Goal: Ask a question: Seek information or help from site administrators or community

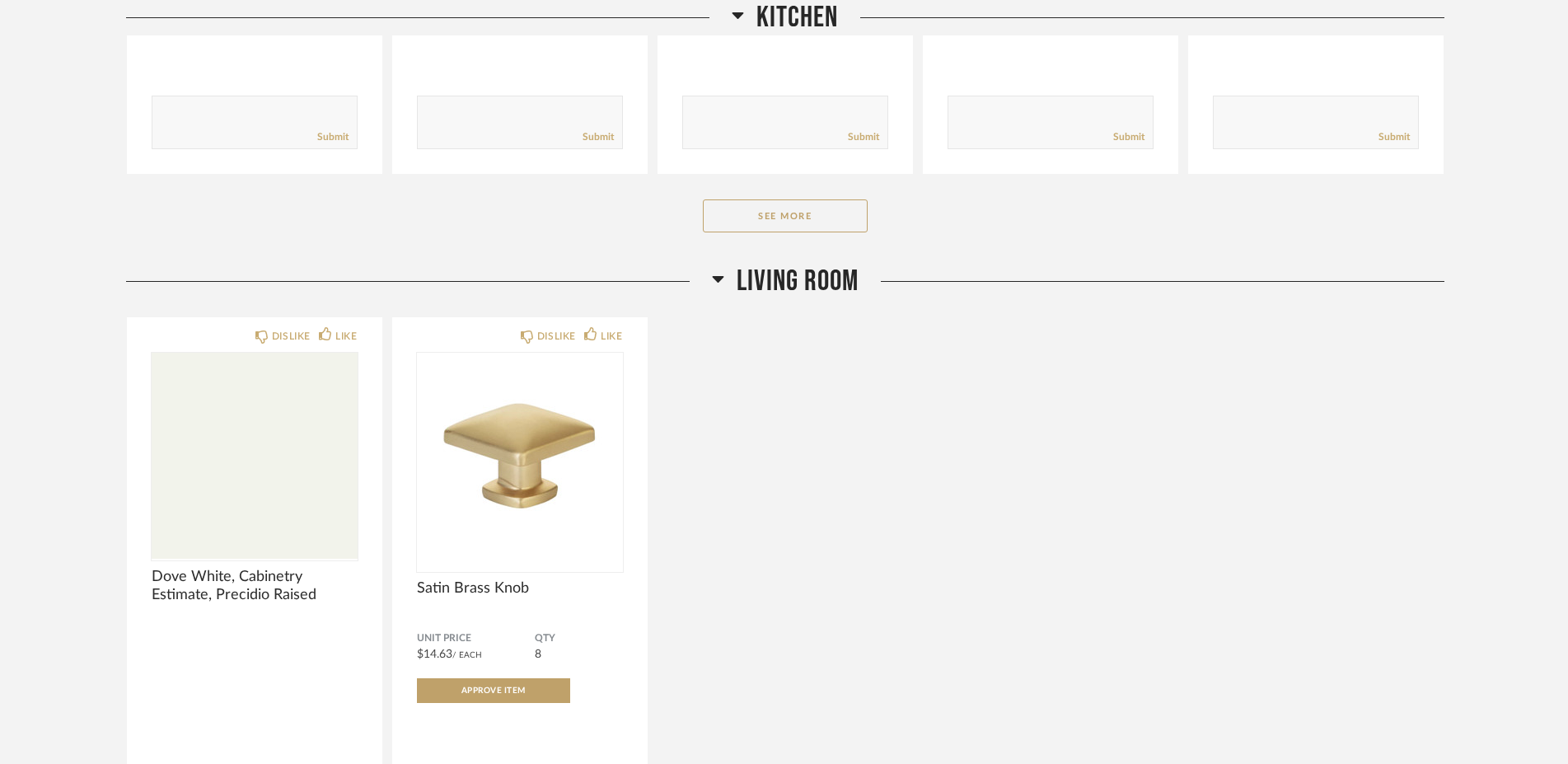
scroll to position [1169, 0]
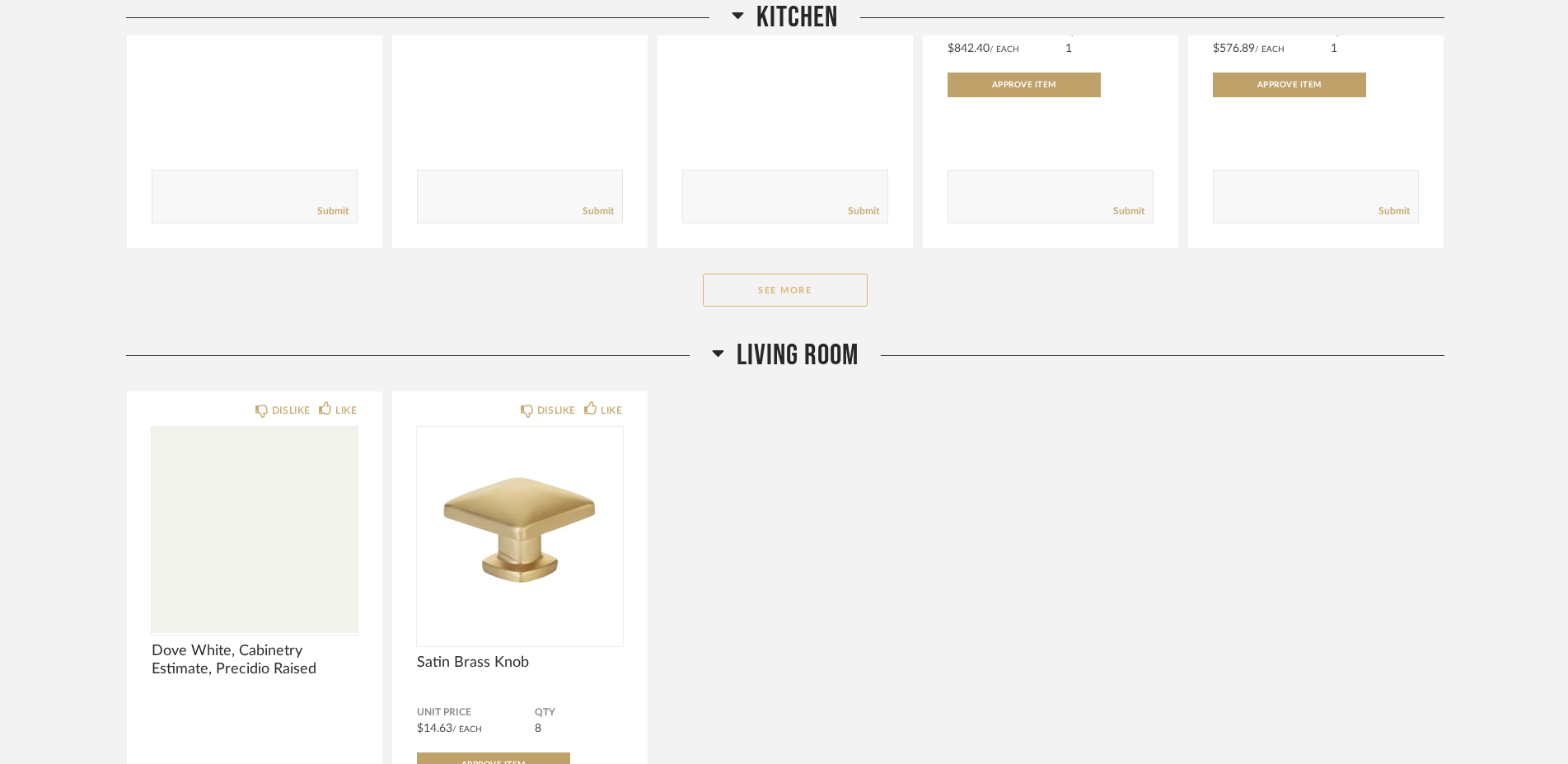
click at [767, 301] on button "See More" at bounding box center [785, 290] width 165 height 33
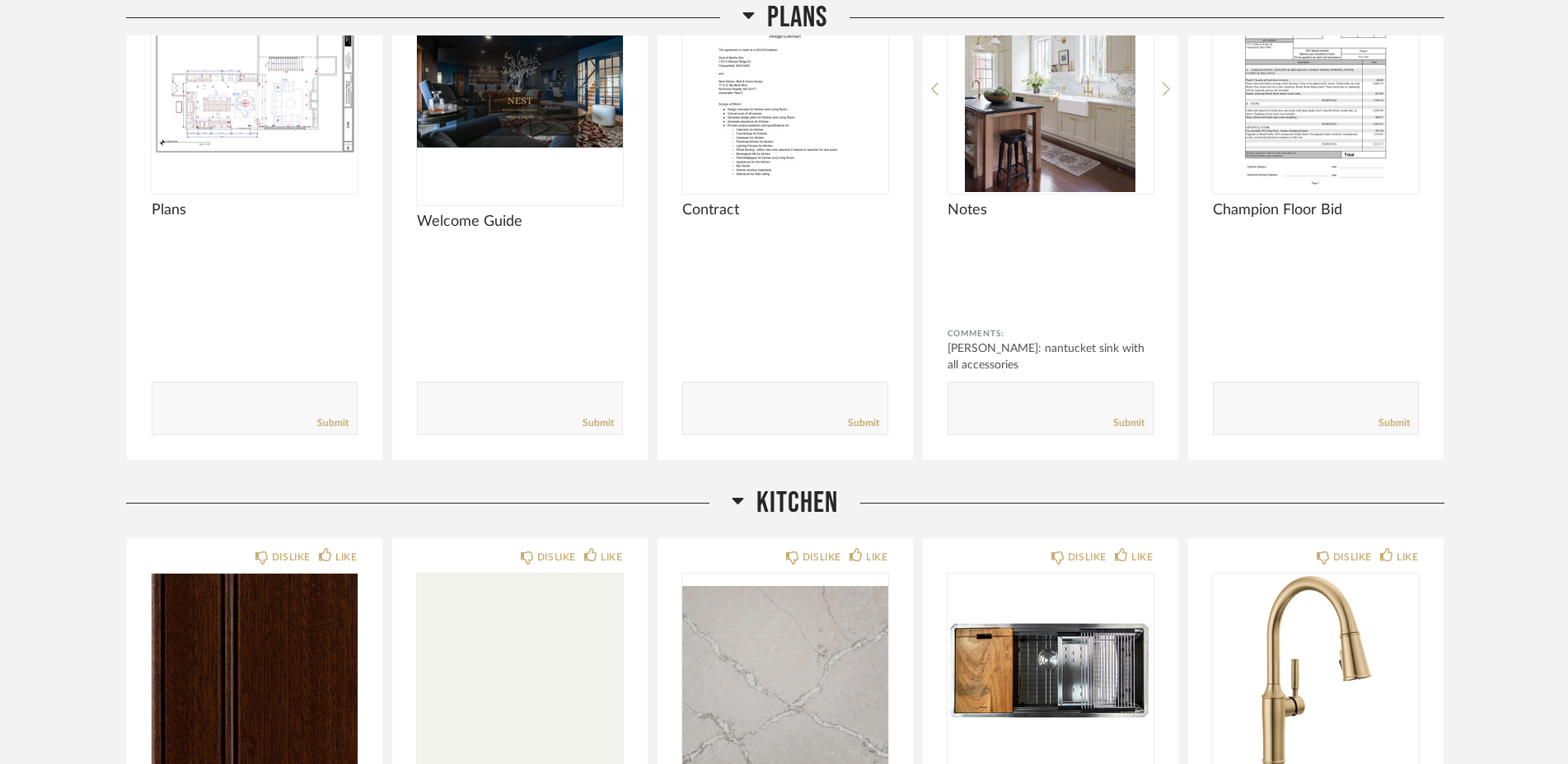
scroll to position [649, 0]
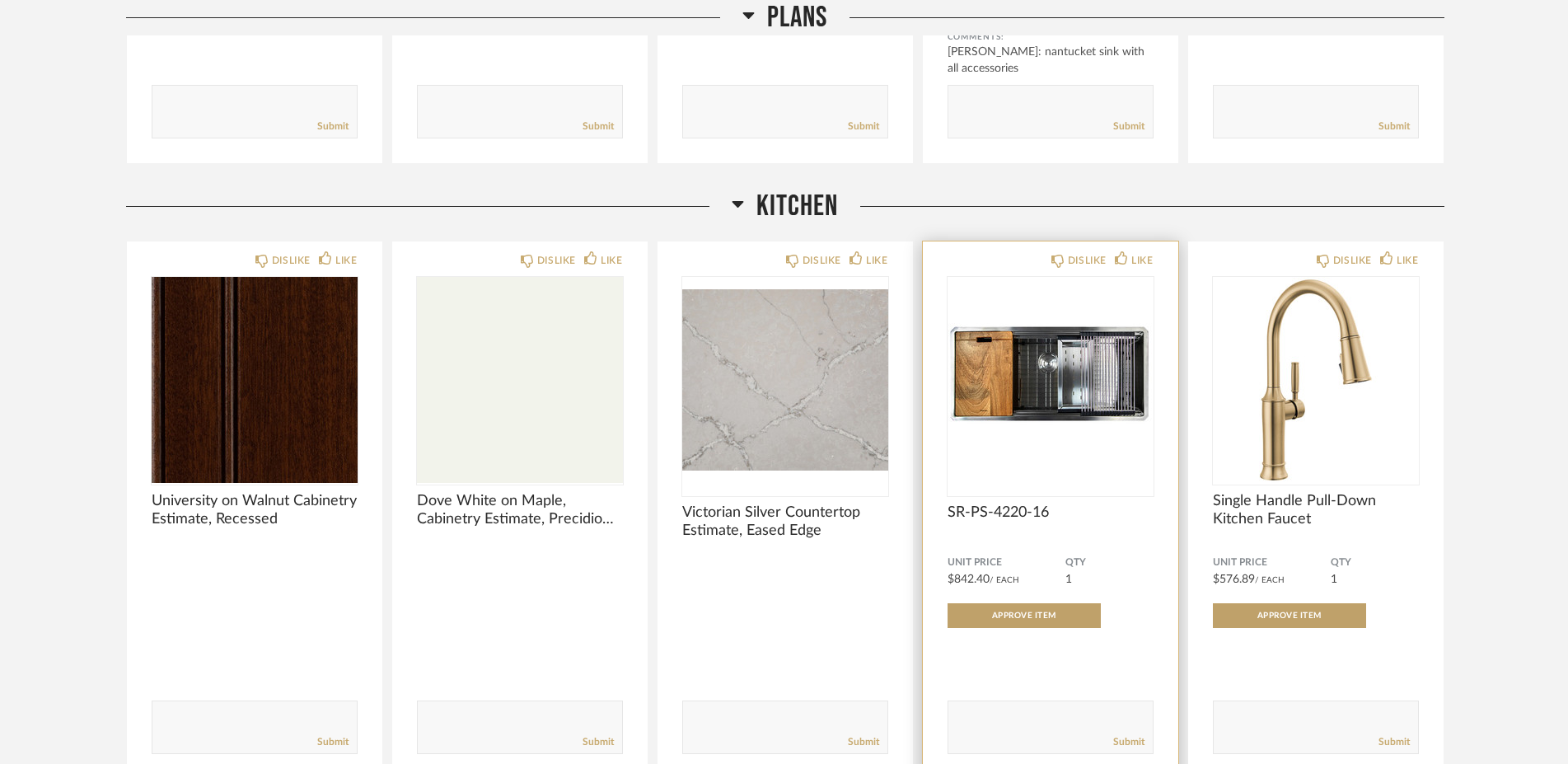
click at [1022, 347] on img "0" at bounding box center [1051, 380] width 206 height 206
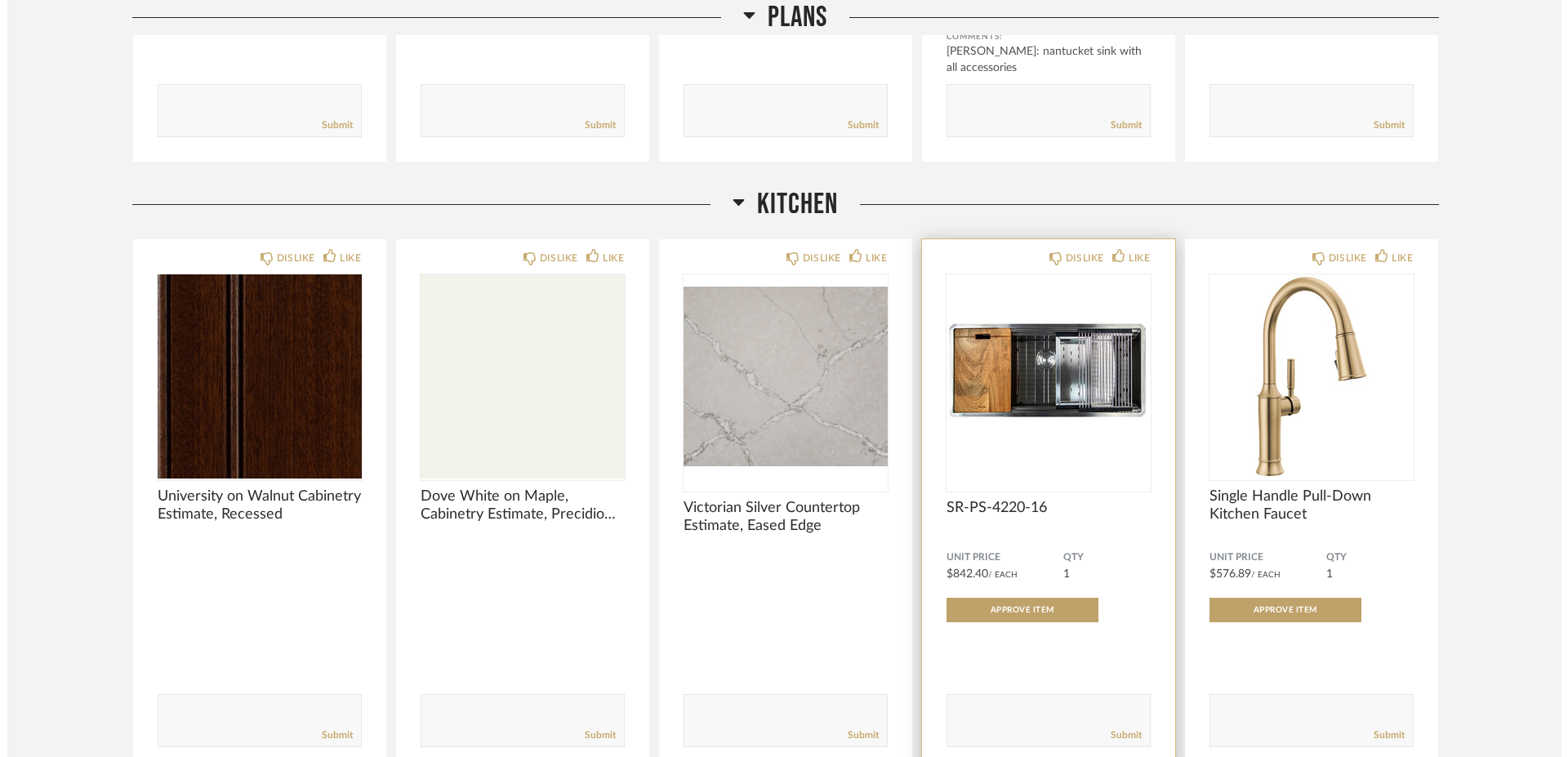
scroll to position [0, 0]
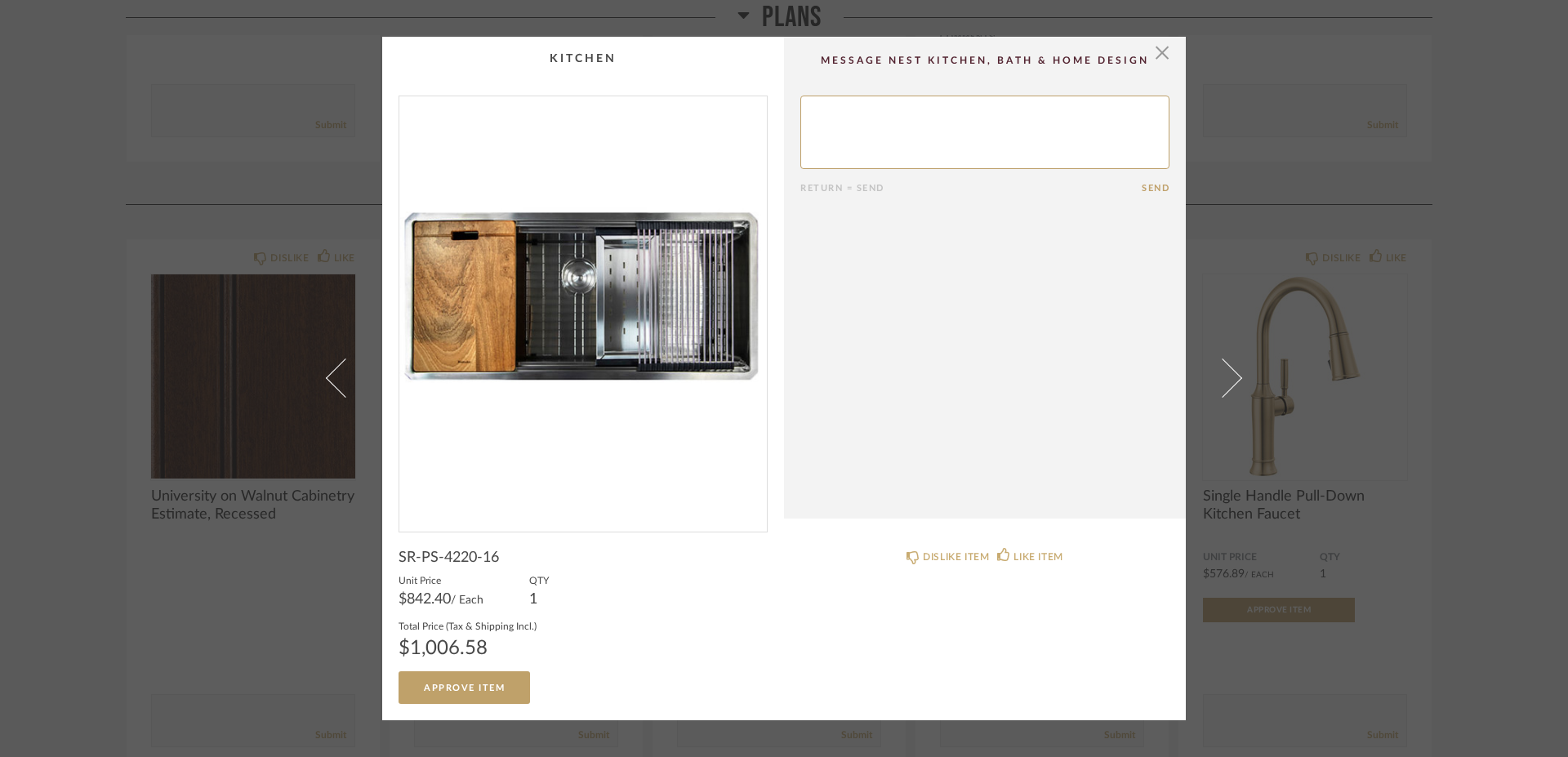
click at [845, 117] on textarea at bounding box center [985, 133] width 369 height 74
click at [906, 112] on textarea at bounding box center [985, 133] width 369 height 74
click at [1054, 109] on textarea at bounding box center [985, 133] width 369 height 74
click at [802, 116] on textarea at bounding box center [985, 133] width 369 height 74
click at [1005, 125] on textarea at bounding box center [985, 133] width 369 height 74
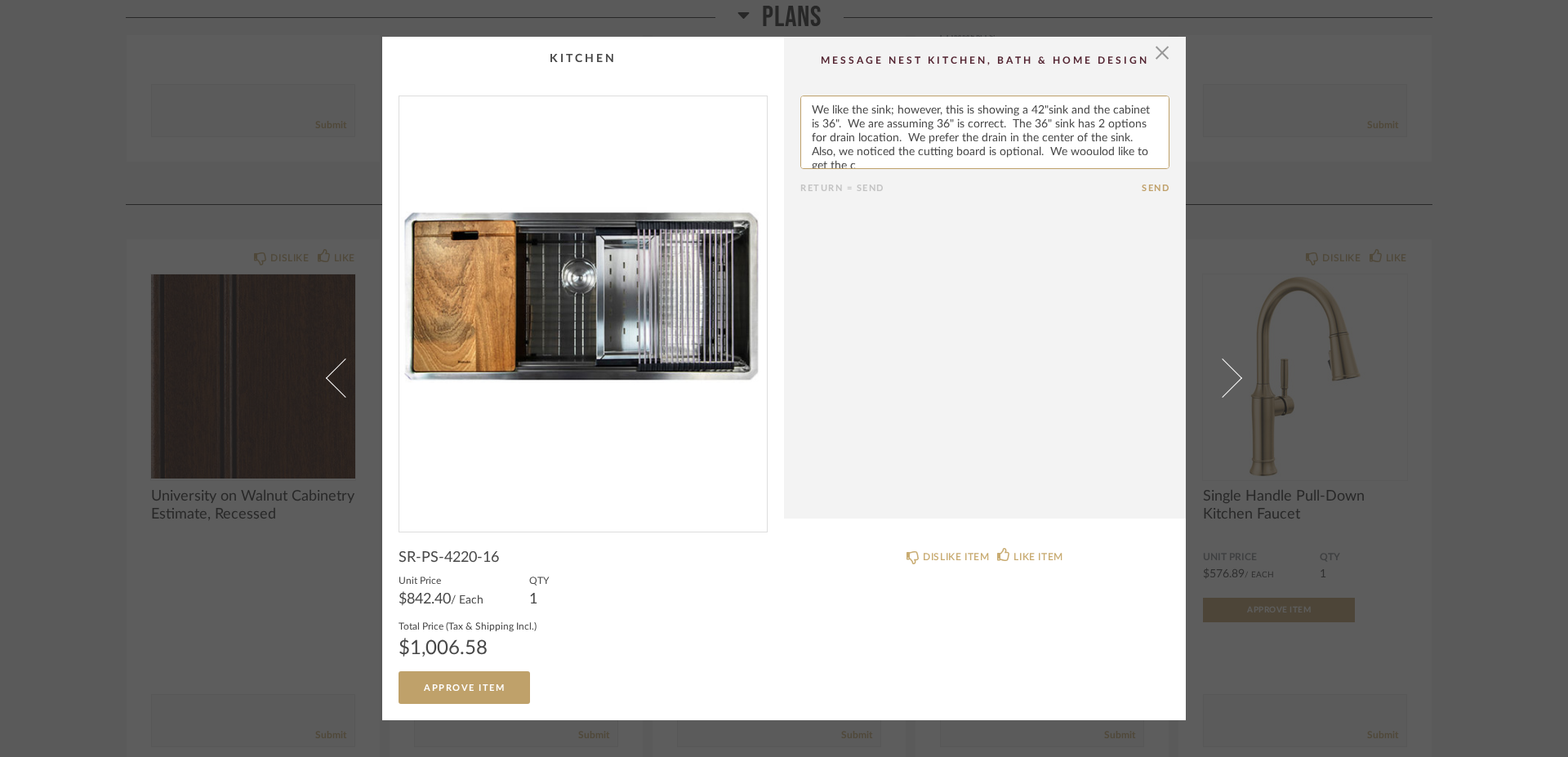
scroll to position [4, 0]
click at [876, 164] on textarea at bounding box center [985, 133] width 369 height 74
click at [934, 161] on textarea at bounding box center [985, 133] width 369 height 74
click at [1096, 142] on textarea at bounding box center [985, 133] width 369 height 74
click at [1117, 152] on textarea at bounding box center [985, 133] width 369 height 74
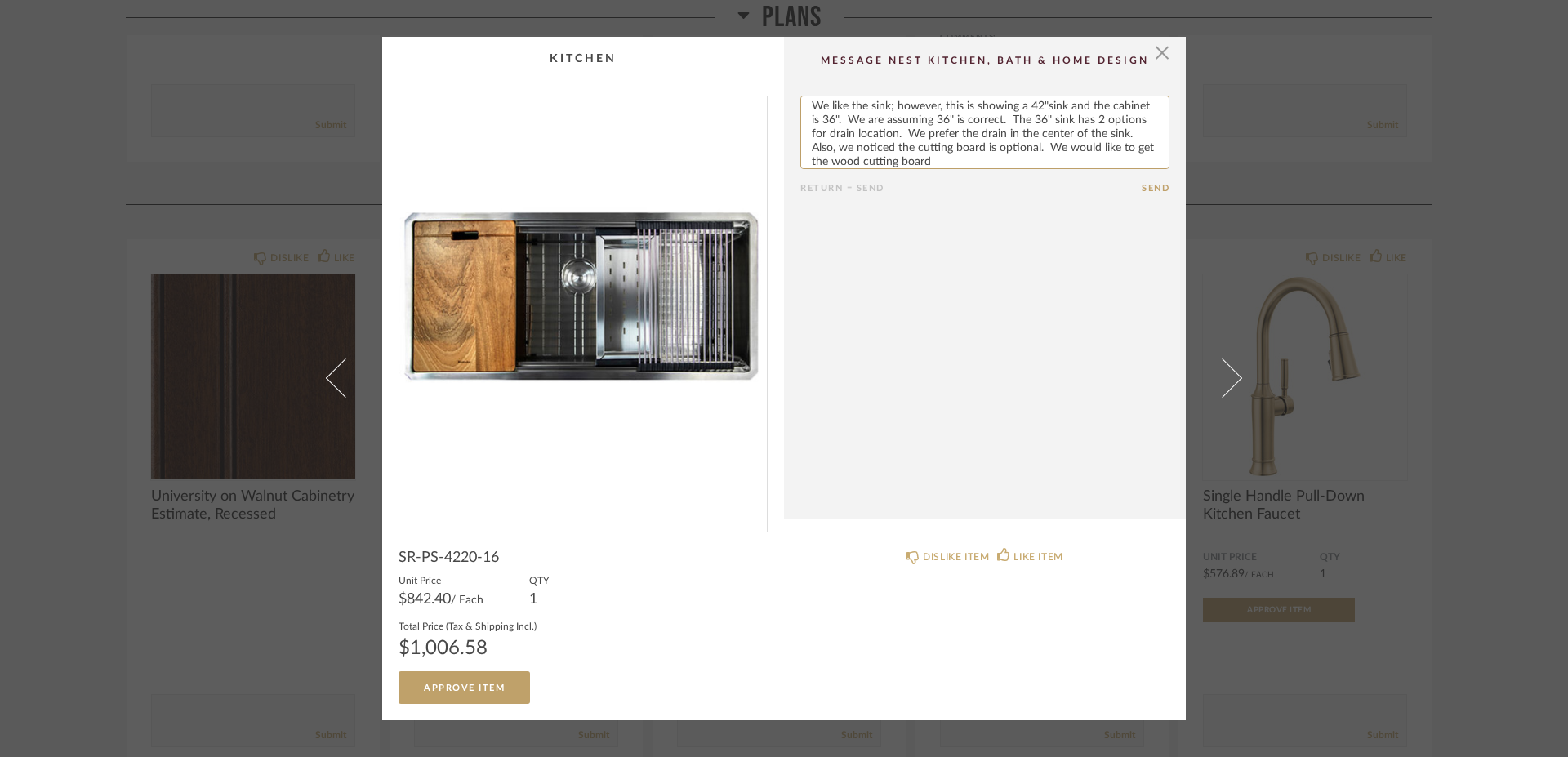
click at [973, 161] on textarea at bounding box center [985, 133] width 369 height 74
type textarea "We like the sink; however, this is showing a 42"sink and the cabinet is 36". We…"
click at [1165, 156] on cpp-summary-comments "Return = Send Send" at bounding box center [984, 277] width 402 height 482
click at [1144, 187] on button "Send" at bounding box center [1155, 188] width 28 height 11
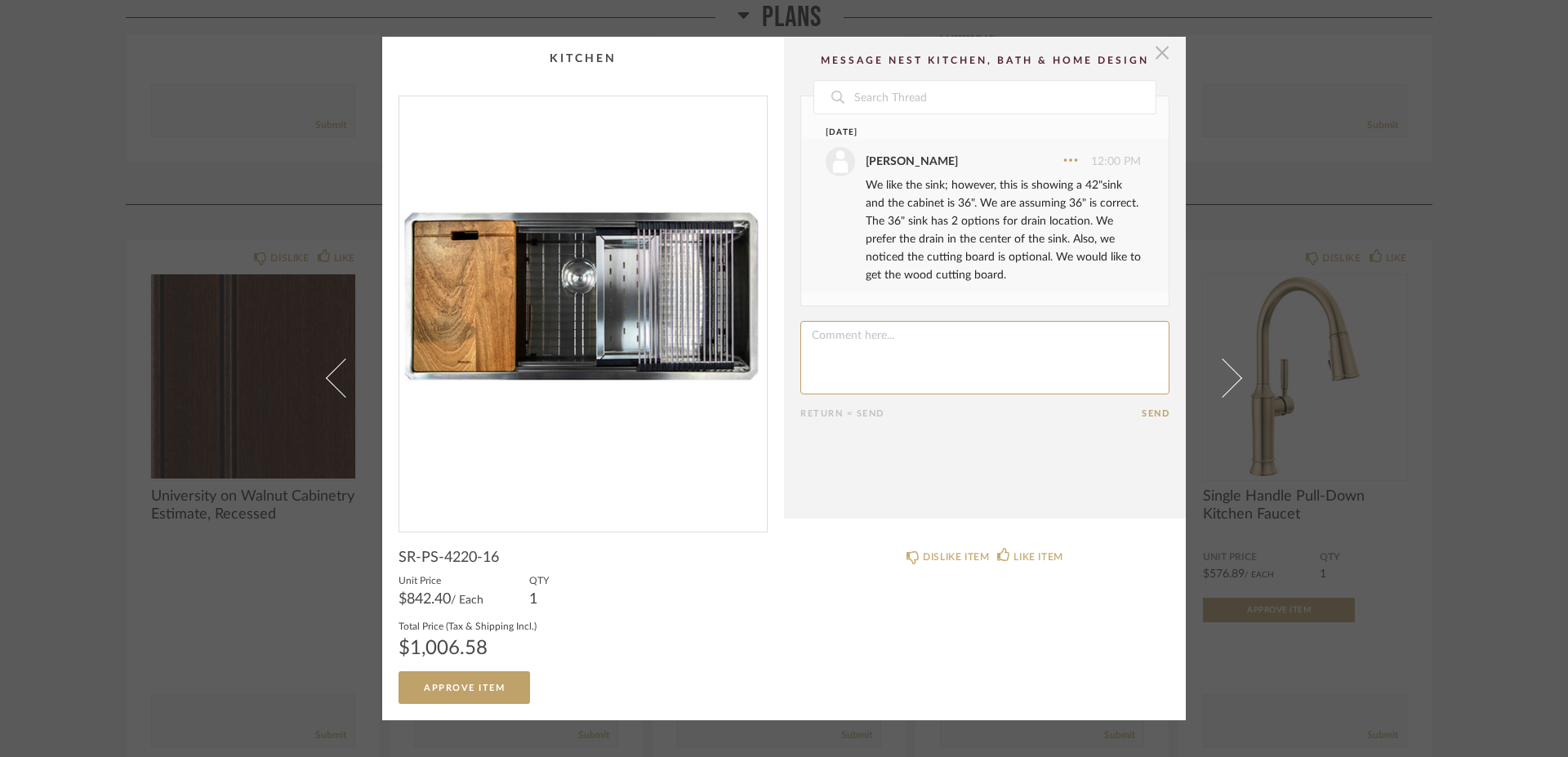
click at [1152, 57] on span "button" at bounding box center [1162, 53] width 32 height 32
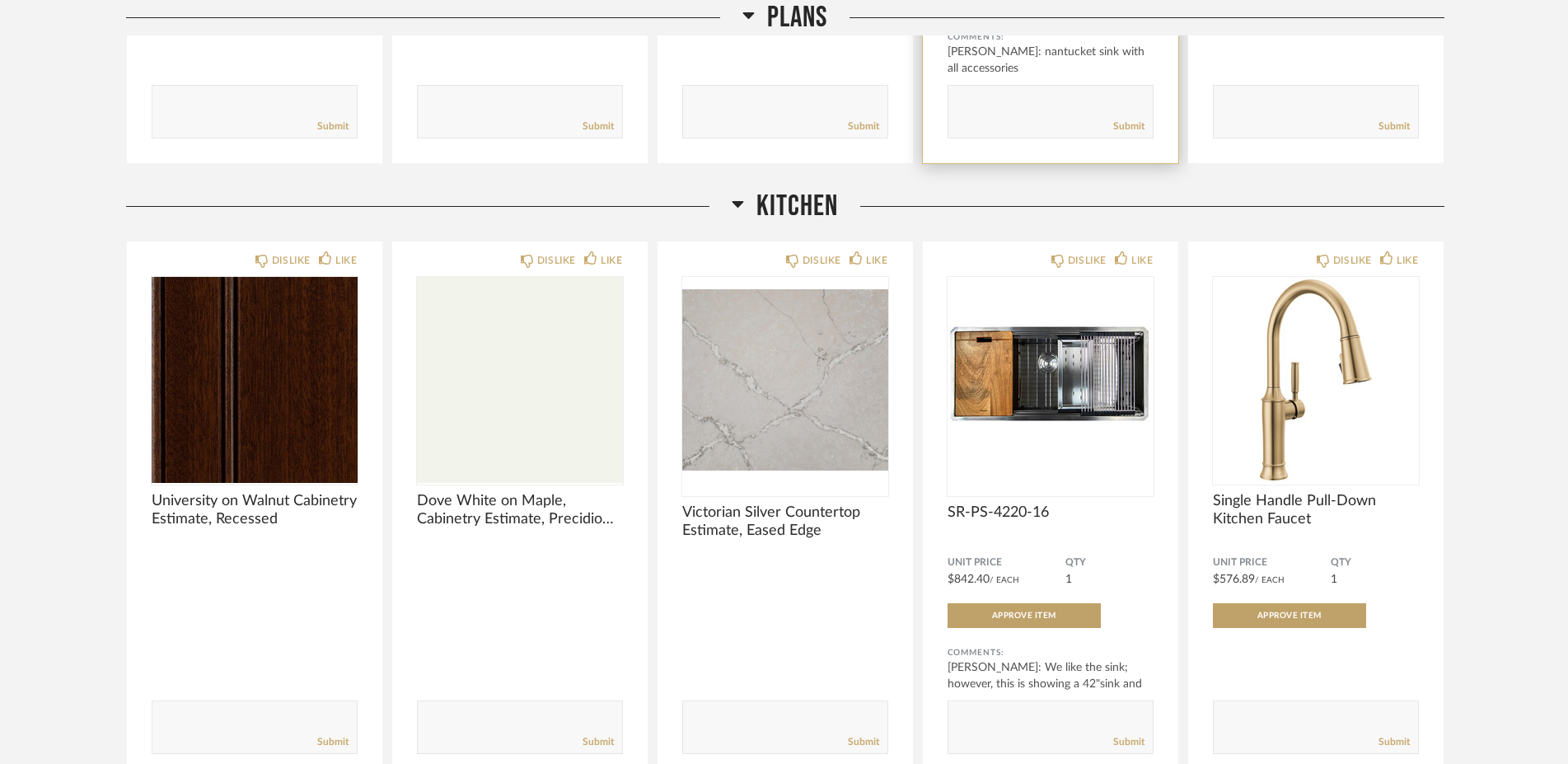
scroll to position [723, 0]
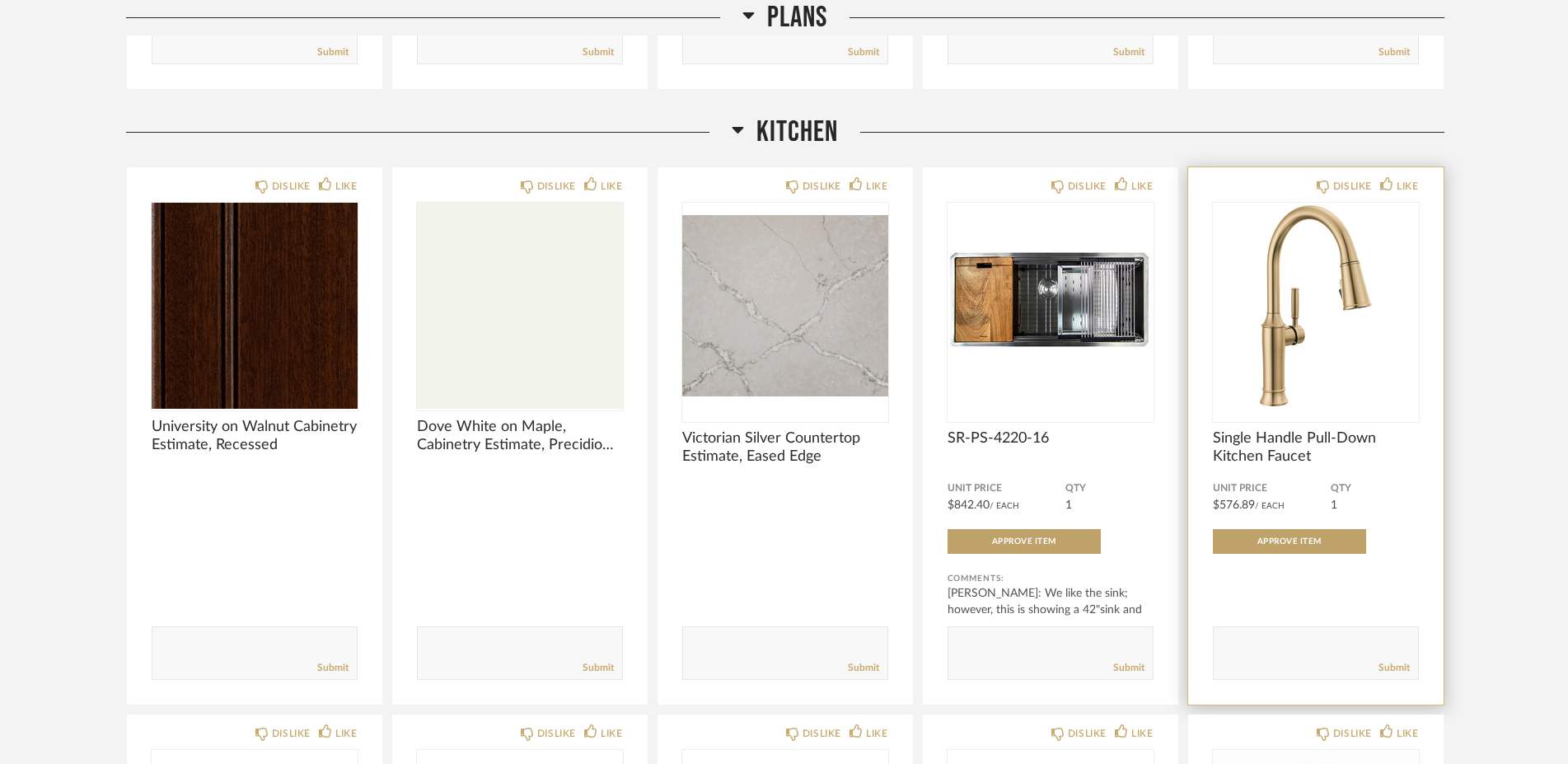
click at [1258, 444] on span "Single Handle Pull-Down Kitchen Faucet" at bounding box center [1316, 448] width 206 height 36
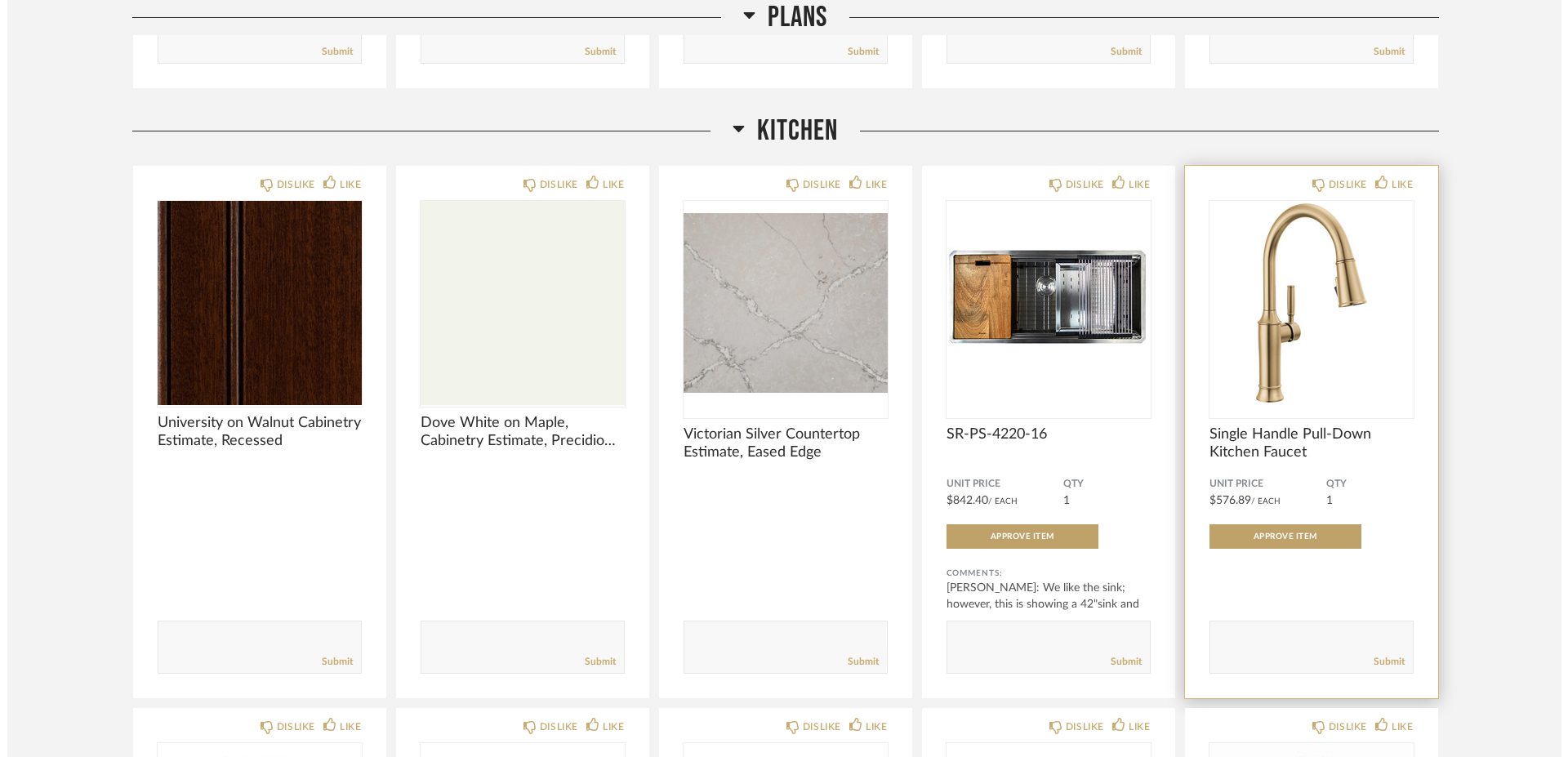
scroll to position [0, 0]
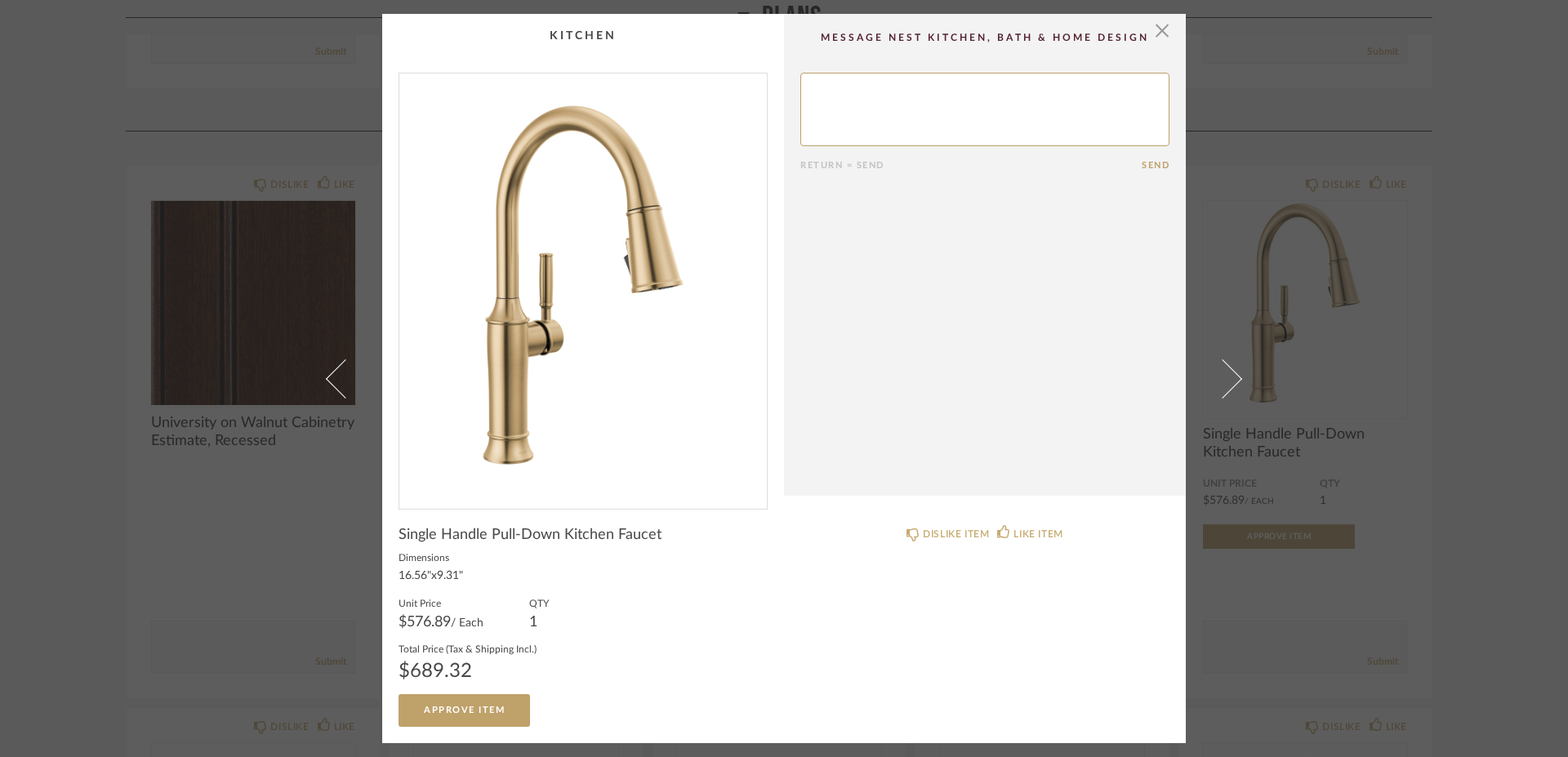
click at [849, 75] on textarea at bounding box center [985, 109] width 369 height 74
click at [1079, 106] on textarea at bounding box center [985, 109] width 369 height 74
click at [1096, 91] on textarea at bounding box center [985, 109] width 369 height 74
click at [1083, 91] on textarea at bounding box center [985, 109] width 369 height 74
click at [1040, 89] on textarea at bounding box center [985, 109] width 369 height 74
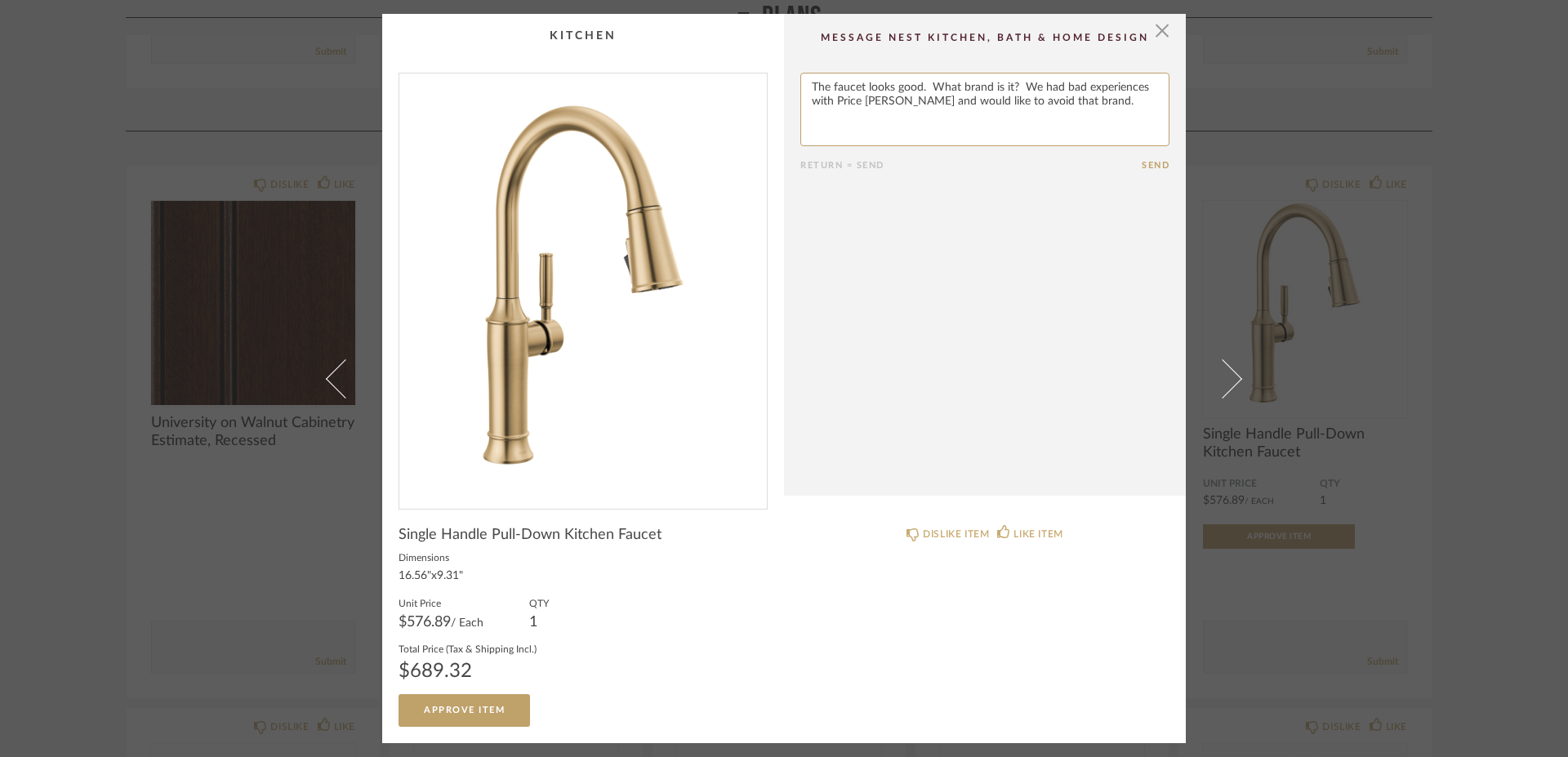
click at [1059, 93] on textarea at bounding box center [985, 109] width 369 height 74
click at [1142, 94] on textarea at bounding box center [985, 109] width 369 height 74
click at [1075, 102] on textarea at bounding box center [985, 109] width 369 height 74
drag, startPoint x: 805, startPoint y: 90, endPoint x: 994, endPoint y: 101, distance: 189.3
click at [994, 101] on textarea at bounding box center [985, 109] width 369 height 74
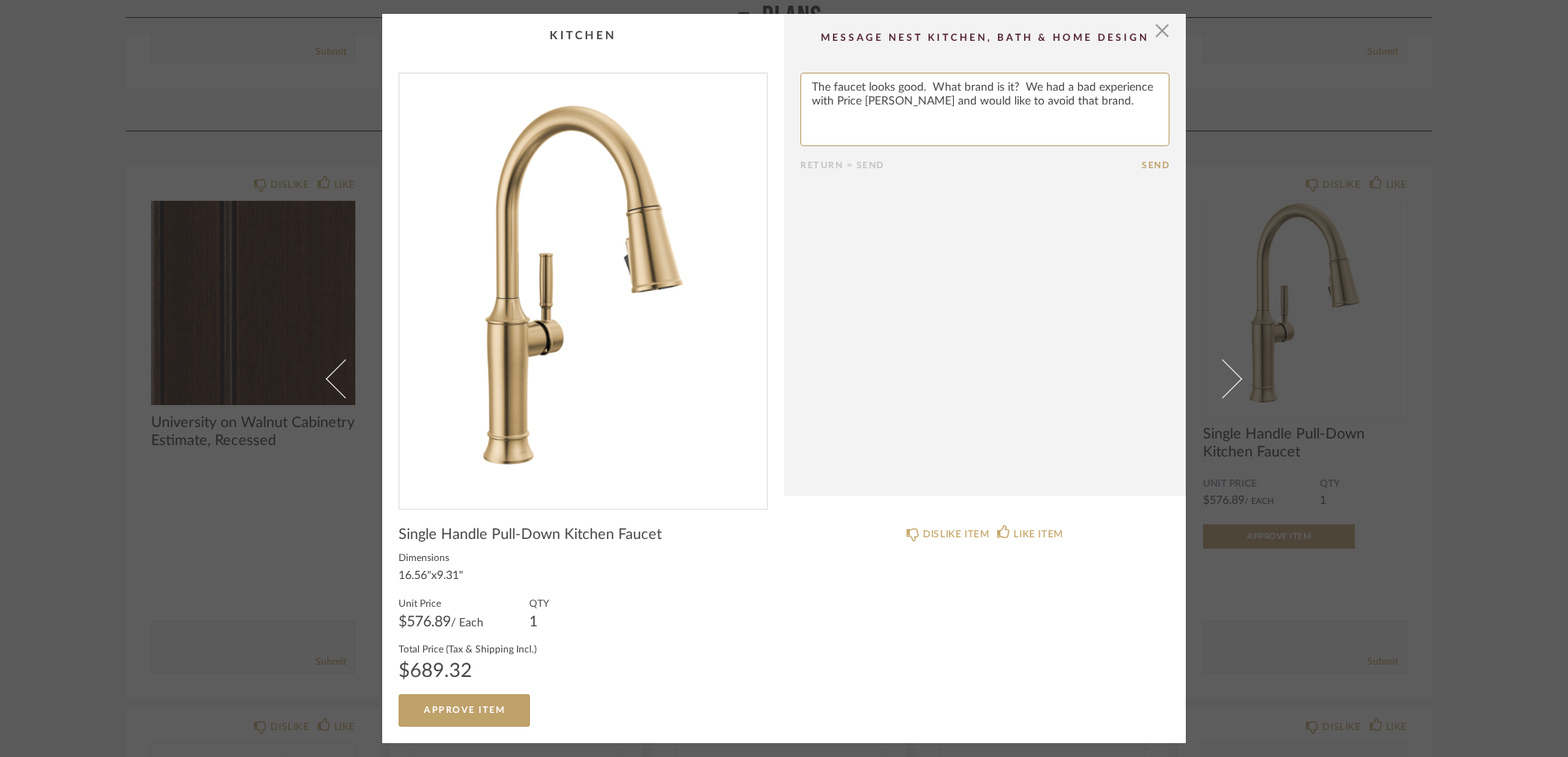
click at [923, 88] on textarea at bounding box center [985, 109] width 369 height 74
type textarea "The faucet looks good. We would like to see it in person and look at some other…"
click at [1155, 167] on button "Send" at bounding box center [1155, 166] width 28 height 11
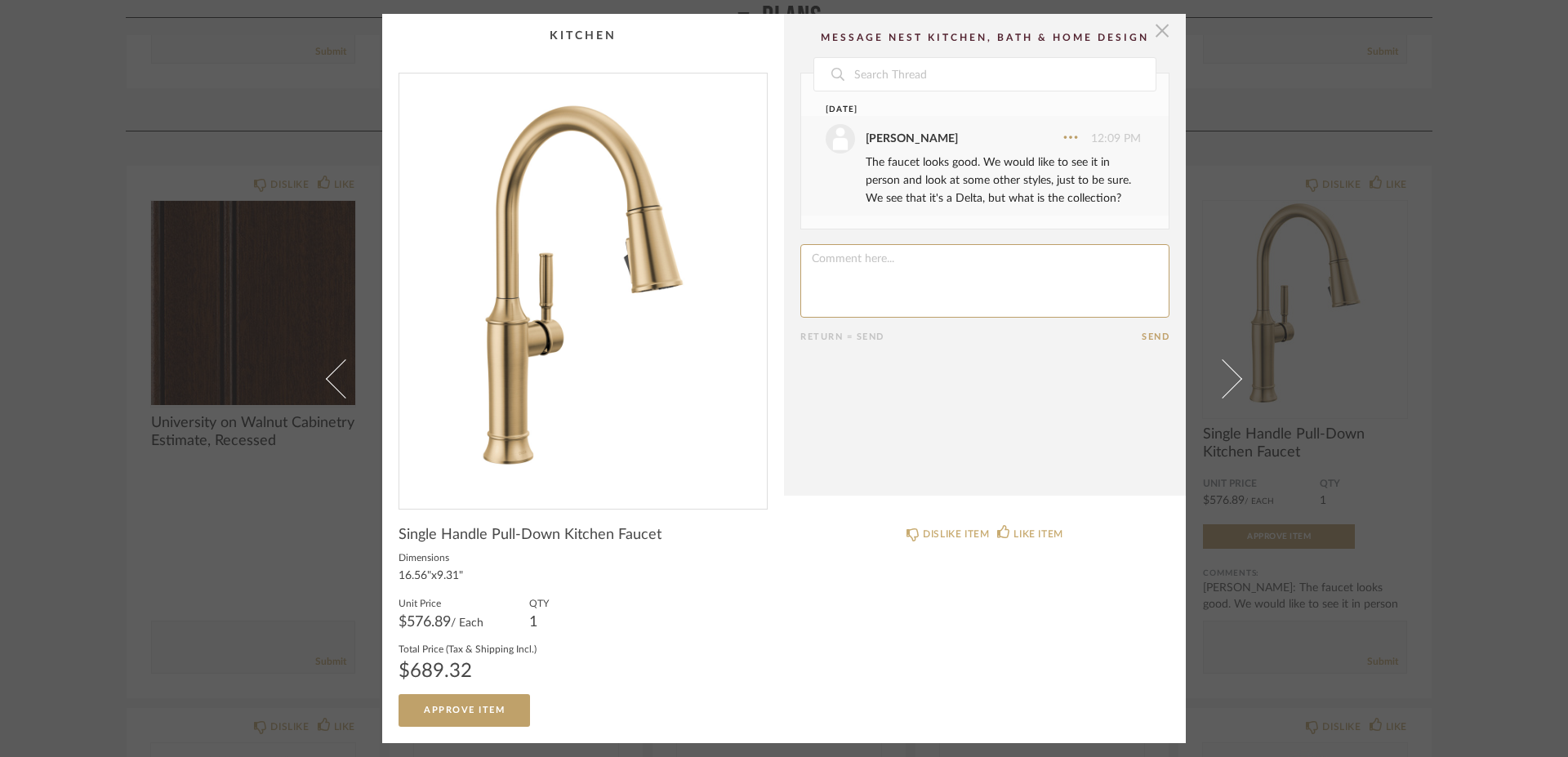
click at [1155, 22] on span "button" at bounding box center [1162, 30] width 32 height 32
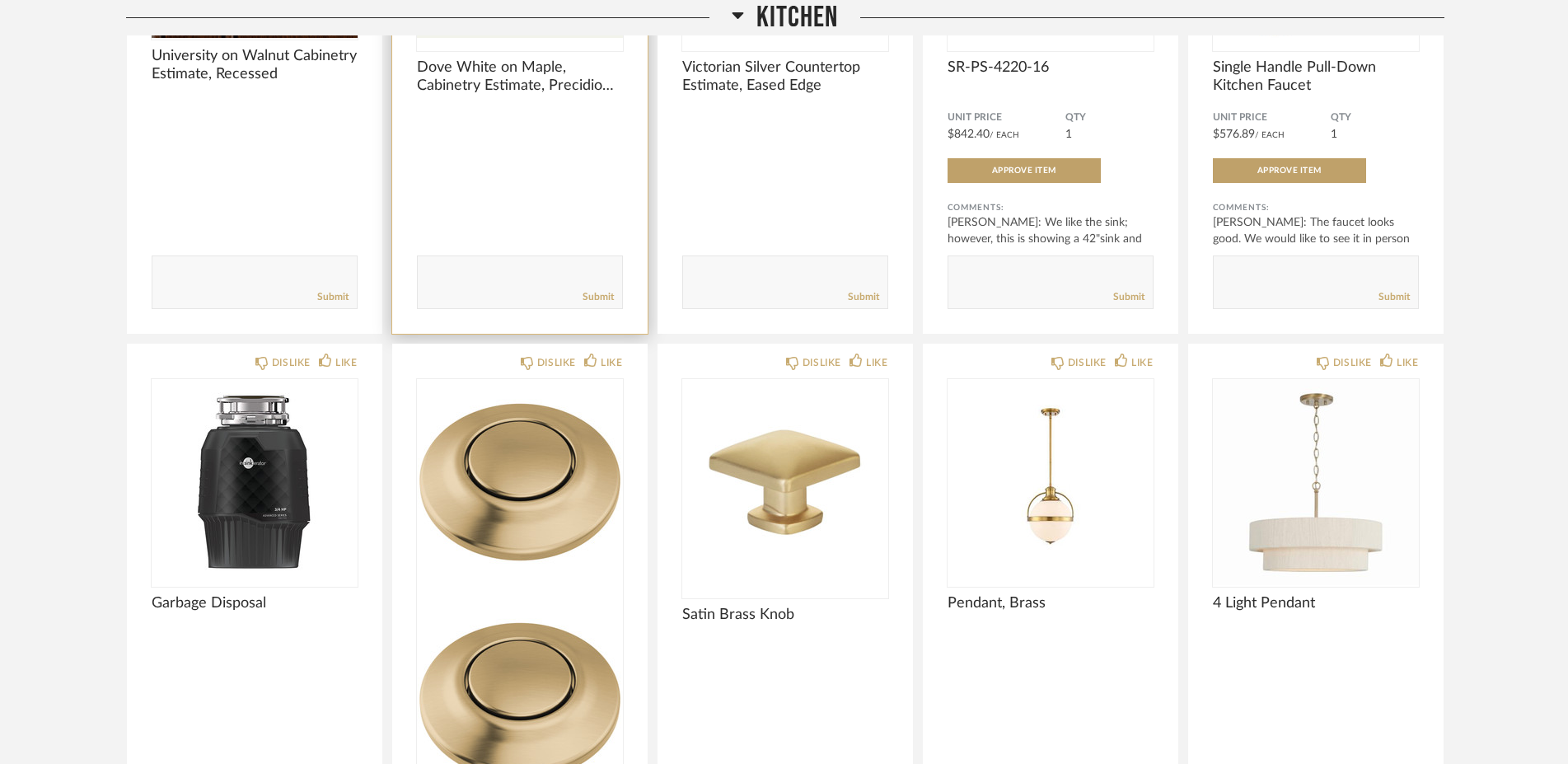
scroll to position [1169, 0]
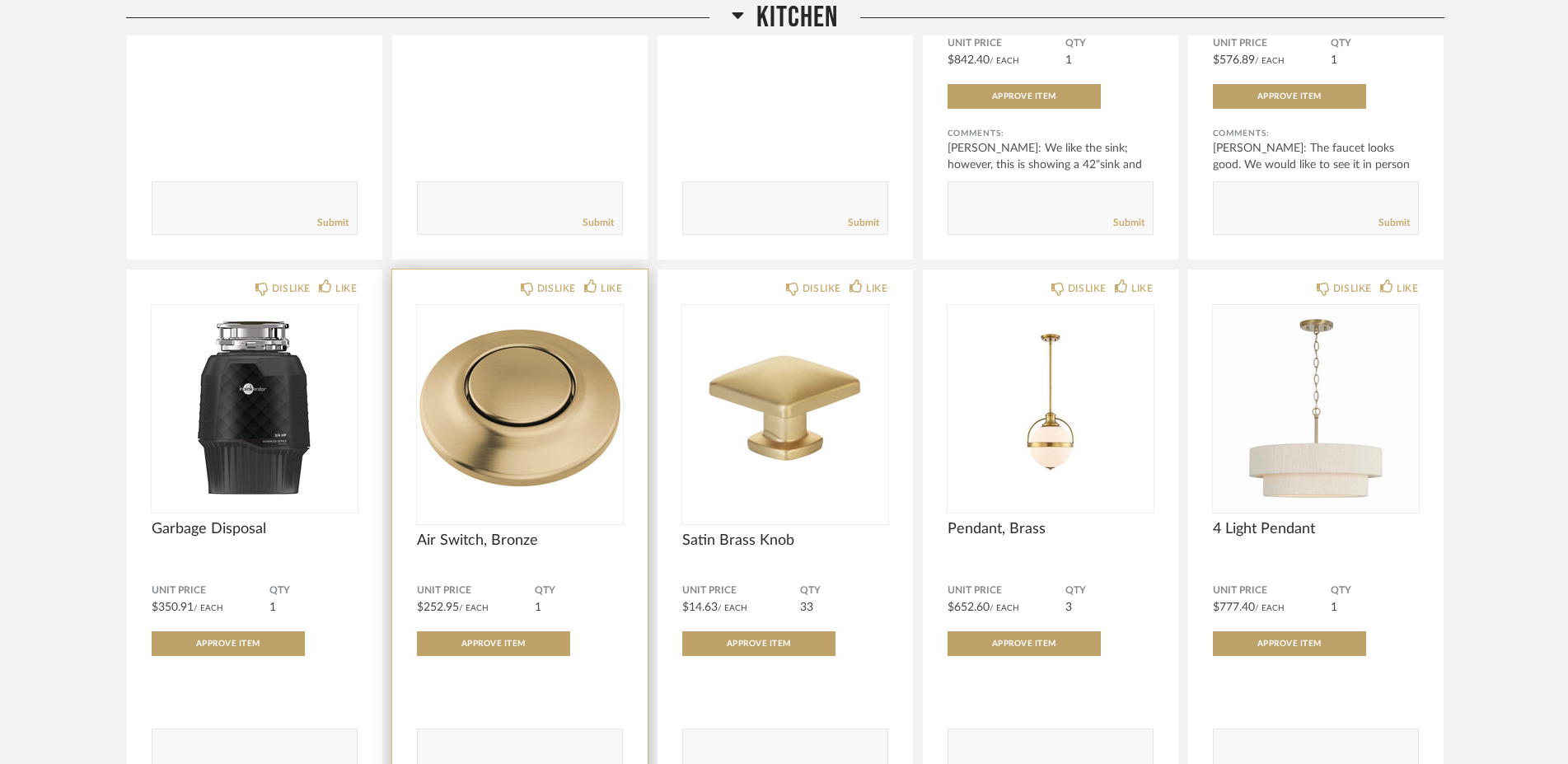
click at [501, 526] on div "DISLIKE LIKE Air Switch, Bronze Unit Price $252.95 / Each QTY 1 Approve Item Co…" at bounding box center [520, 539] width 255 height 538
click at [502, 537] on span "Air Switch, Bronze" at bounding box center [520, 541] width 206 height 18
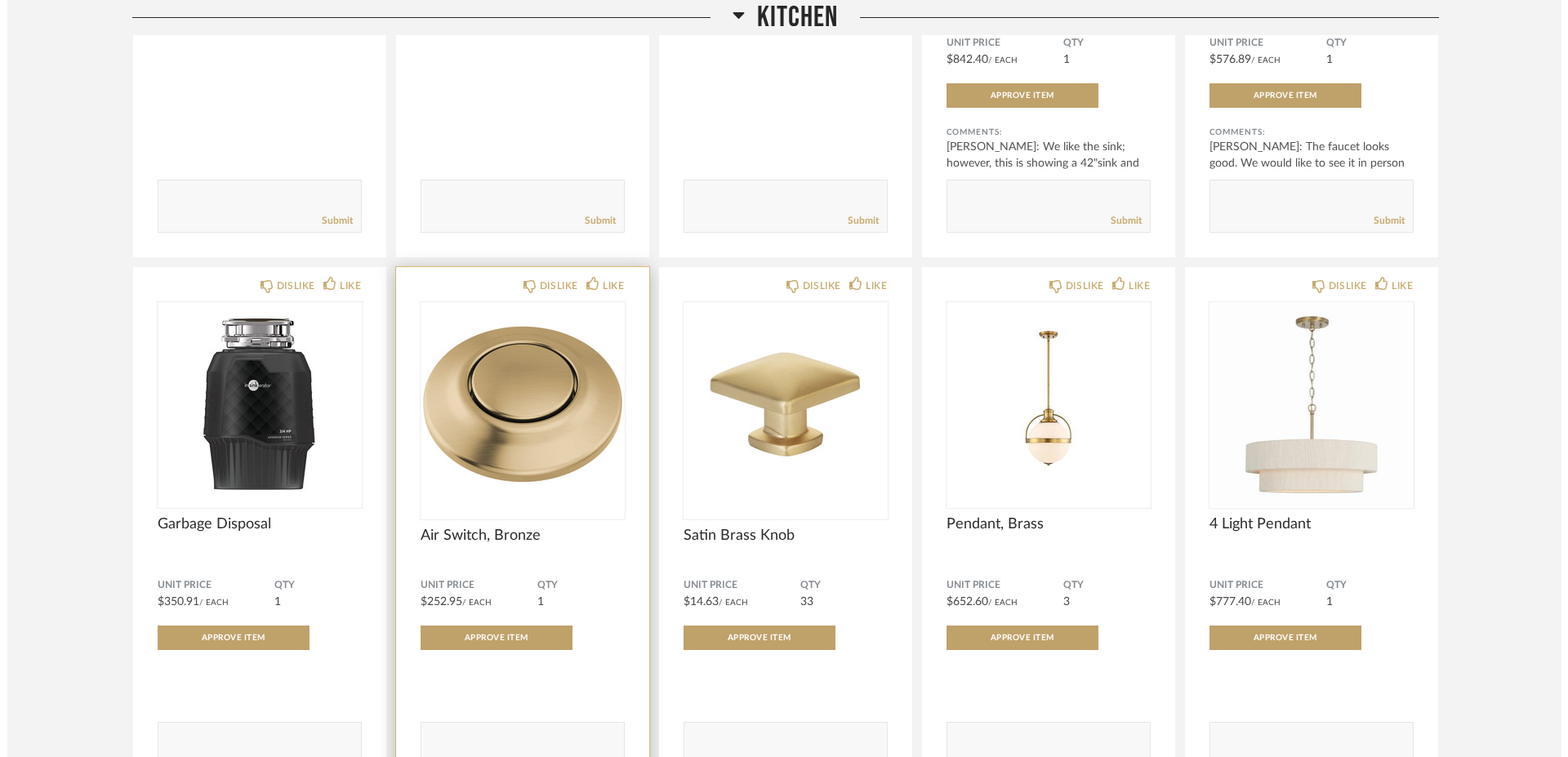
scroll to position [0, 0]
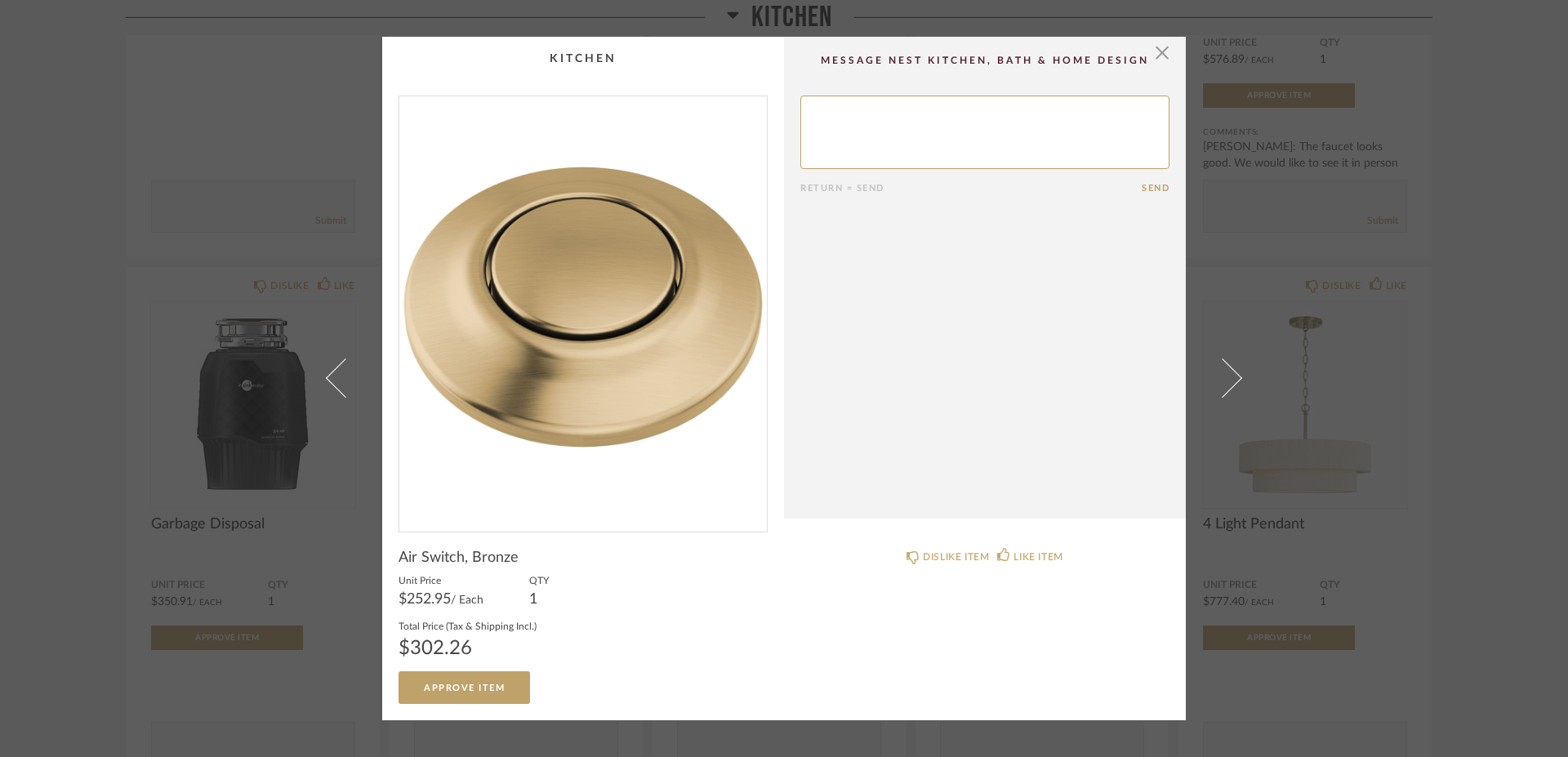
click at [941, 123] on textarea at bounding box center [985, 133] width 369 height 74
click at [1049, 110] on textarea at bounding box center [985, 133] width 369 height 74
click at [923, 114] on textarea at bounding box center [985, 133] width 369 height 74
type textarea "Not sure what this is for. Is it for the ventilation fan above the range?"
click at [1144, 194] on button "Send" at bounding box center [1155, 188] width 28 height 11
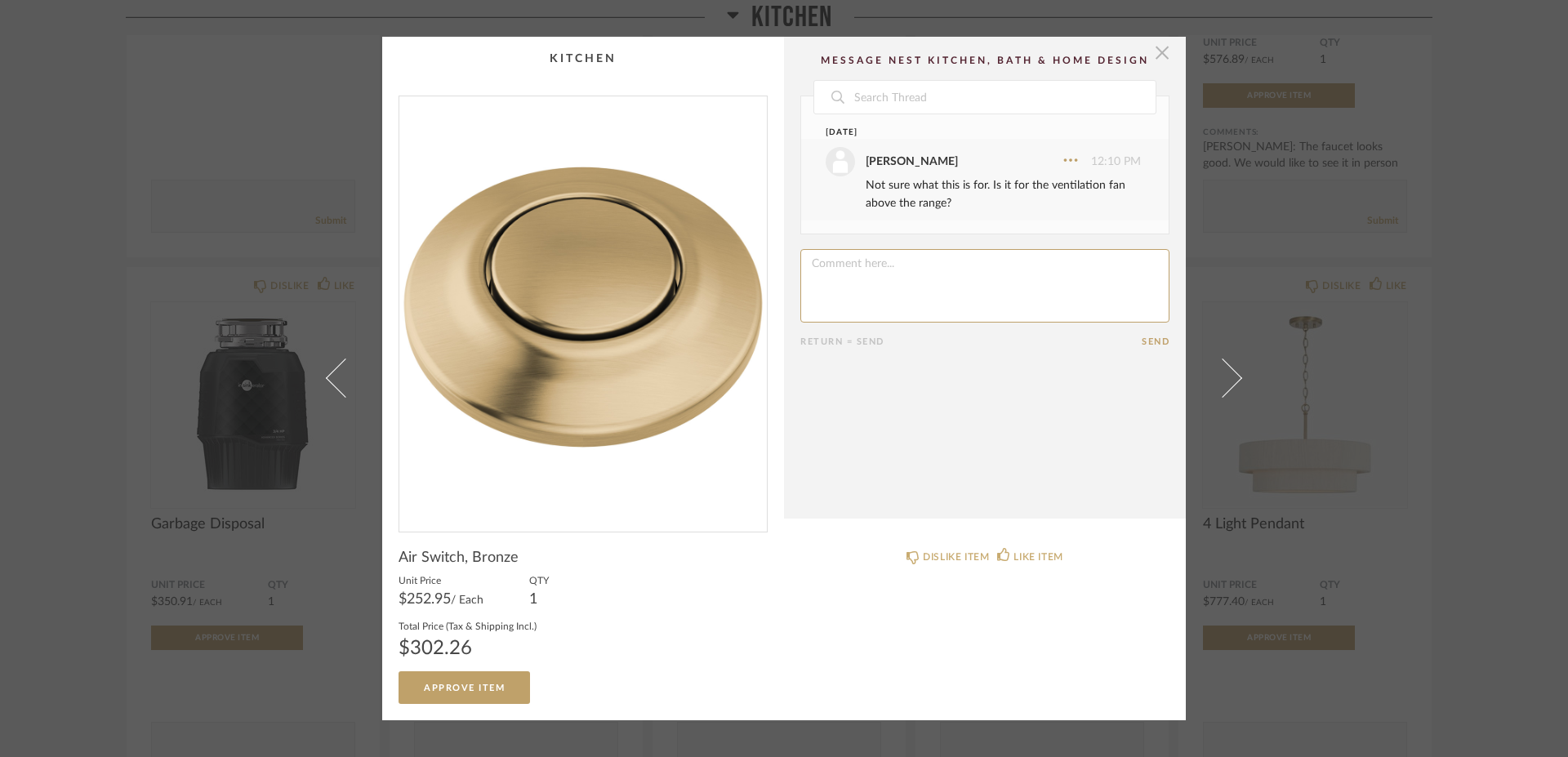
click at [1151, 54] on span "button" at bounding box center [1162, 53] width 32 height 32
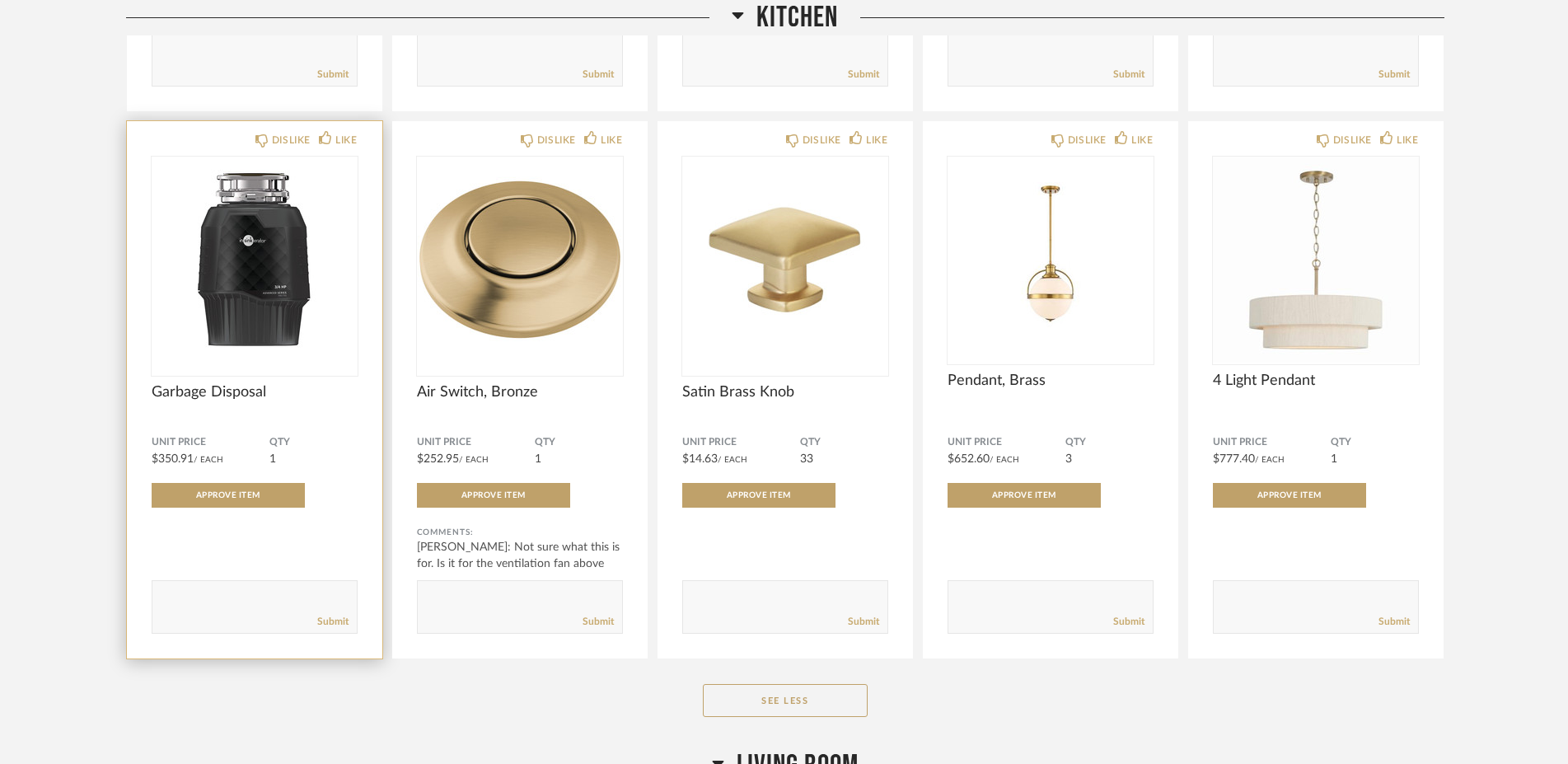
scroll to position [1391, 0]
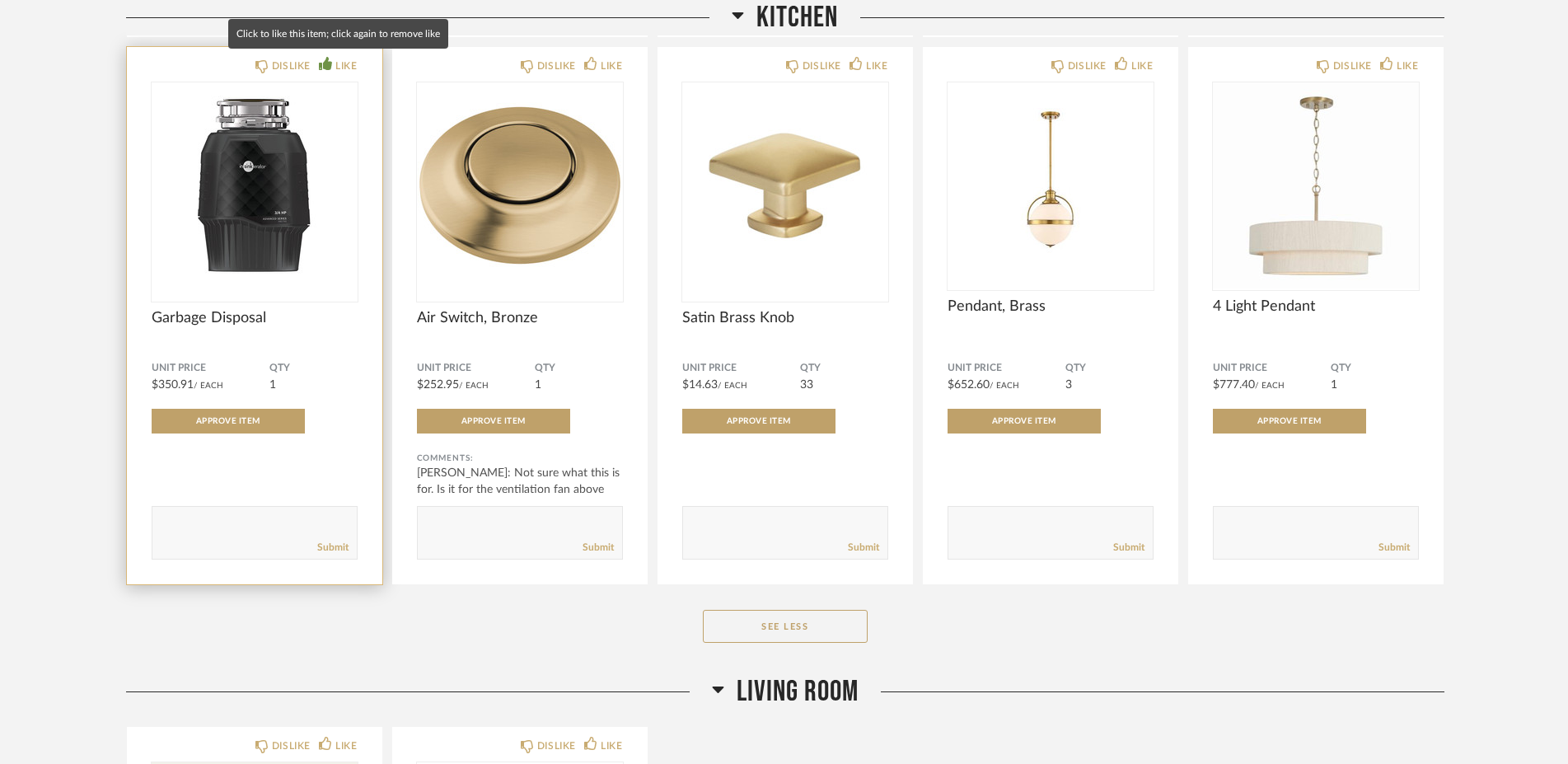
click at [341, 67] on div "LIKE" at bounding box center [347, 66] width 22 height 16
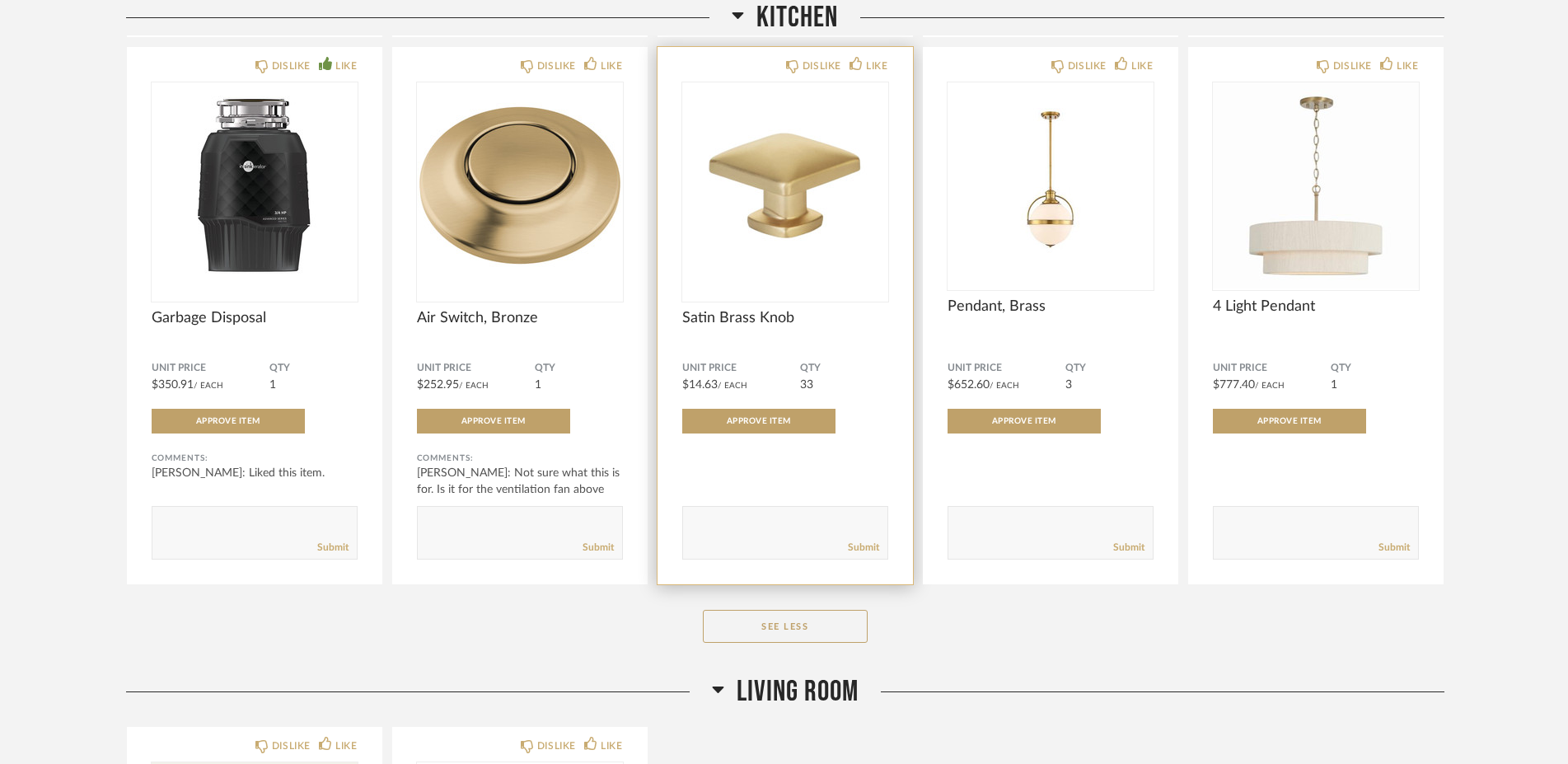
click at [751, 313] on span "Satin Brass Knob" at bounding box center [785, 319] width 206 height 18
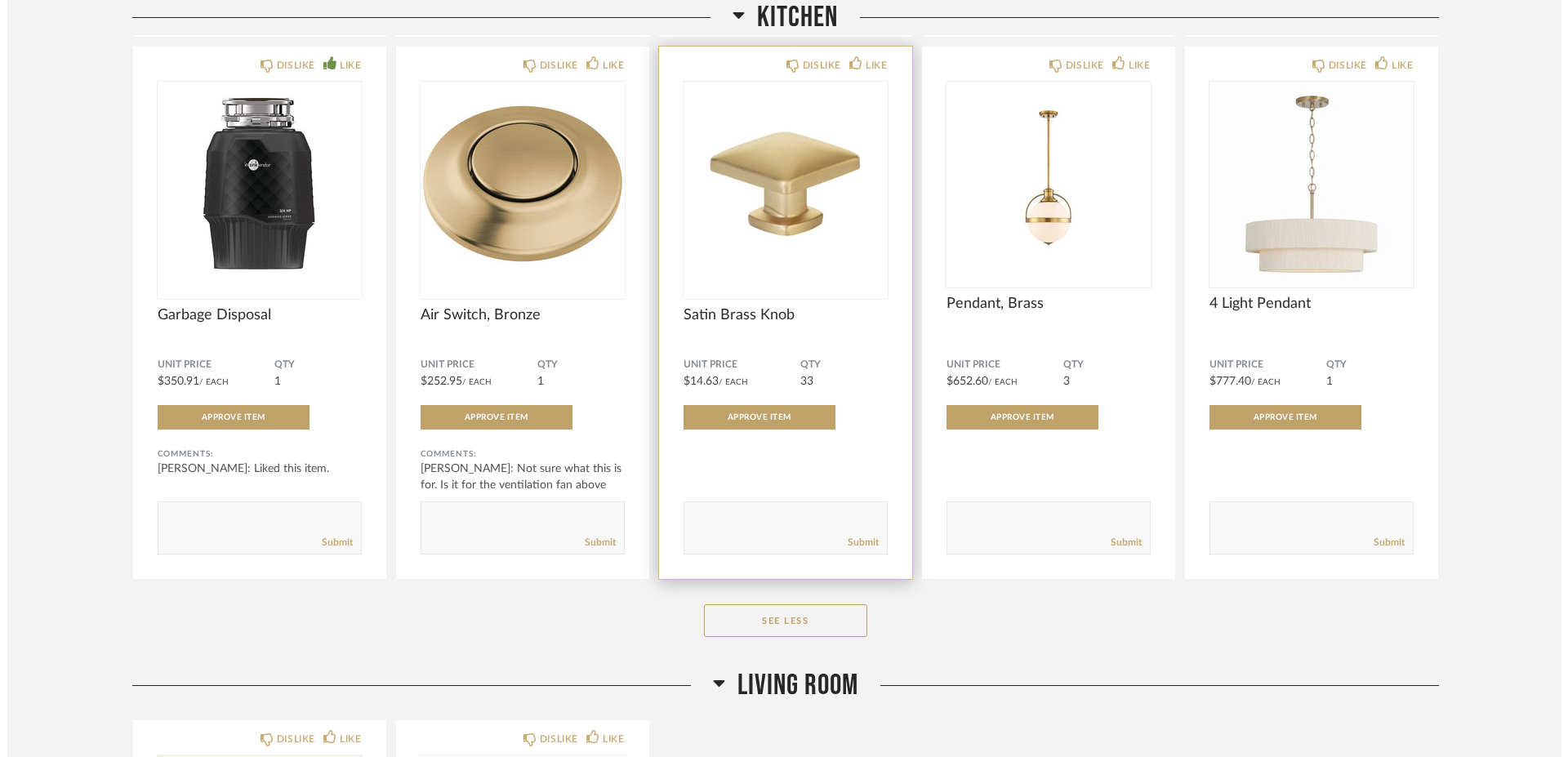
scroll to position [0, 0]
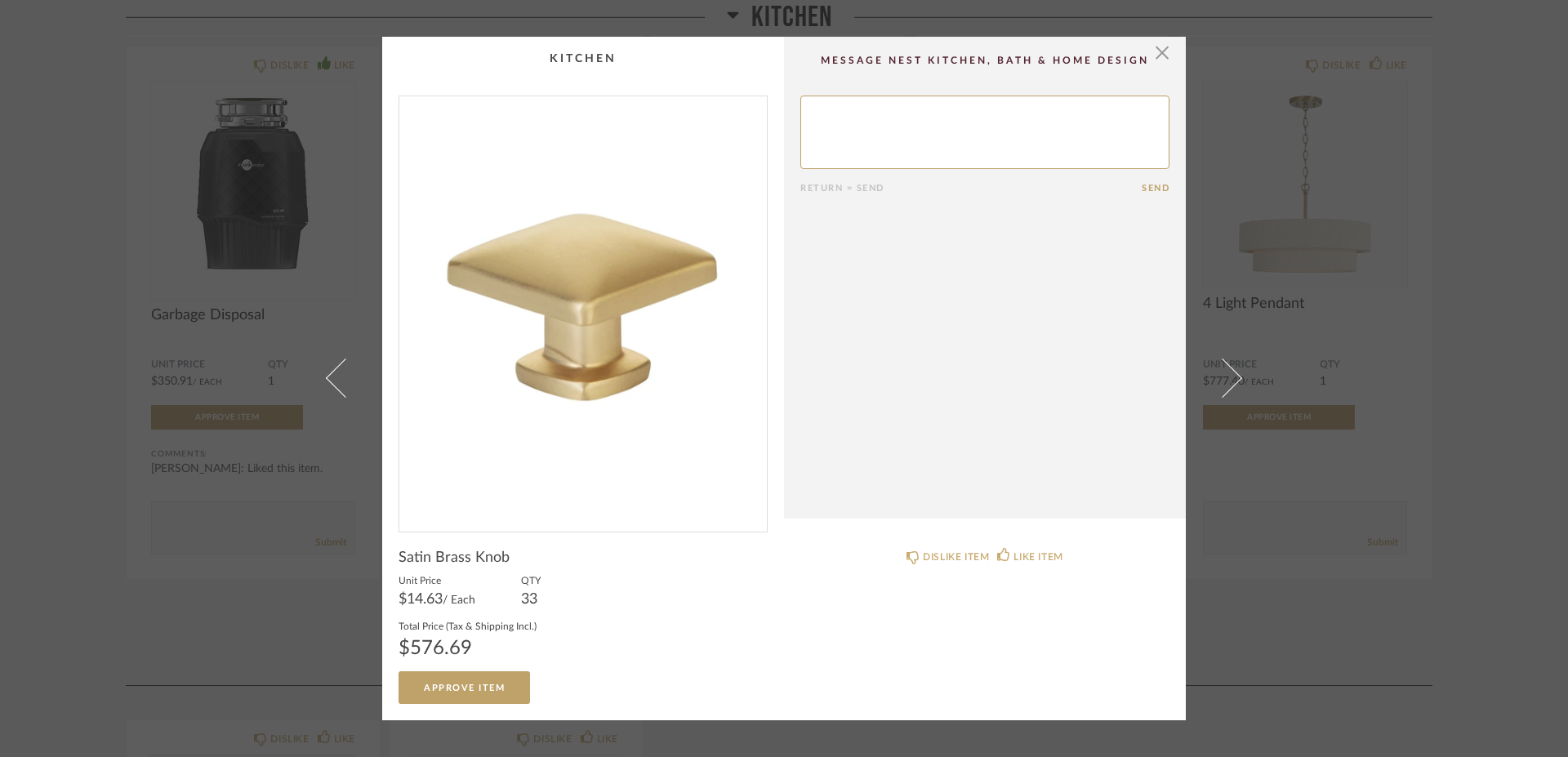
click at [862, 115] on textarea at bounding box center [985, 133] width 369 height 74
type textarea "W"
type textarea "When we were in the showroom, we talked about handles on the drawers and knobs …"
click at [1150, 188] on button "Send" at bounding box center [1155, 188] width 28 height 11
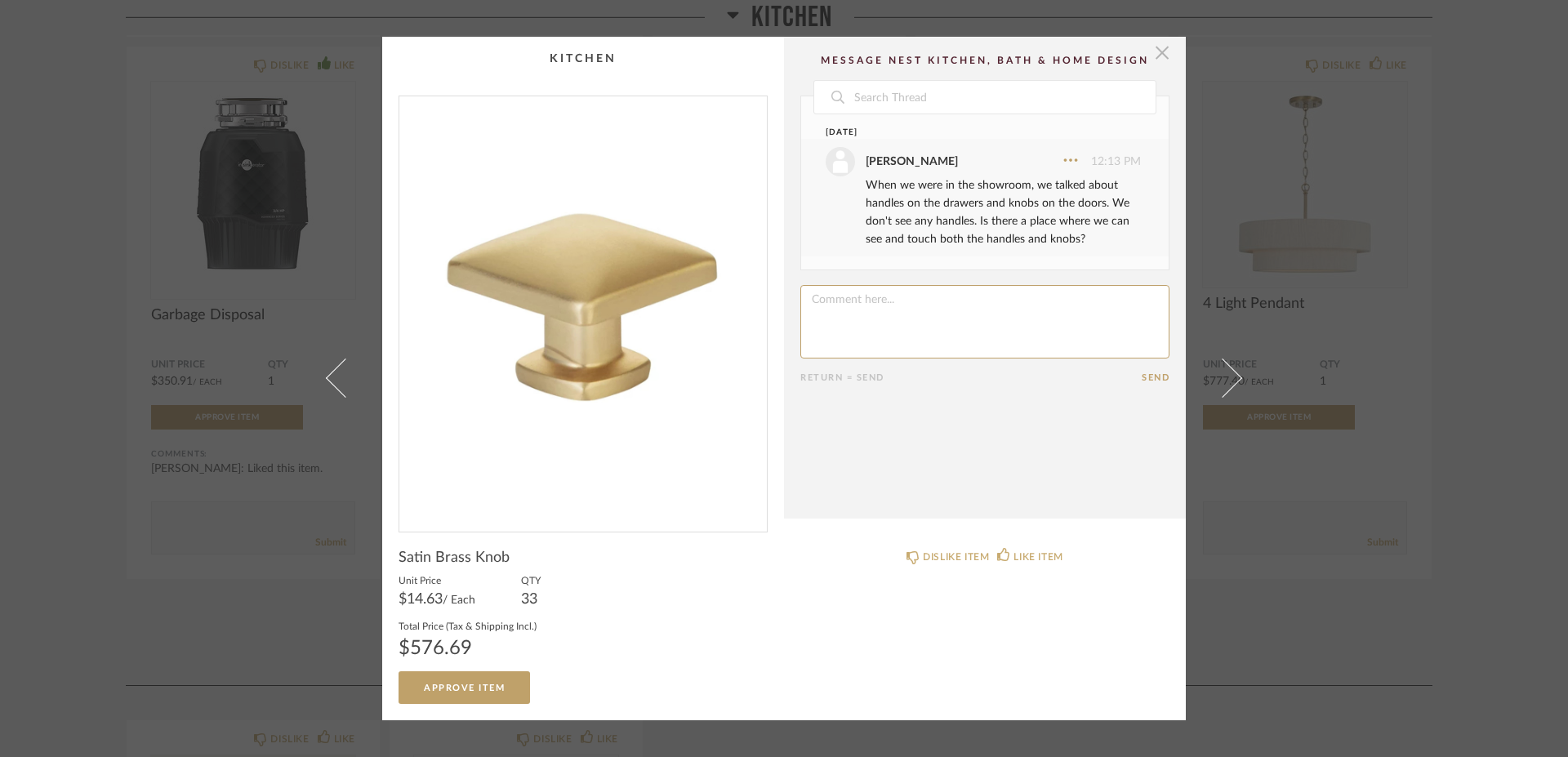
click at [1163, 59] on span "button" at bounding box center [1162, 53] width 32 height 32
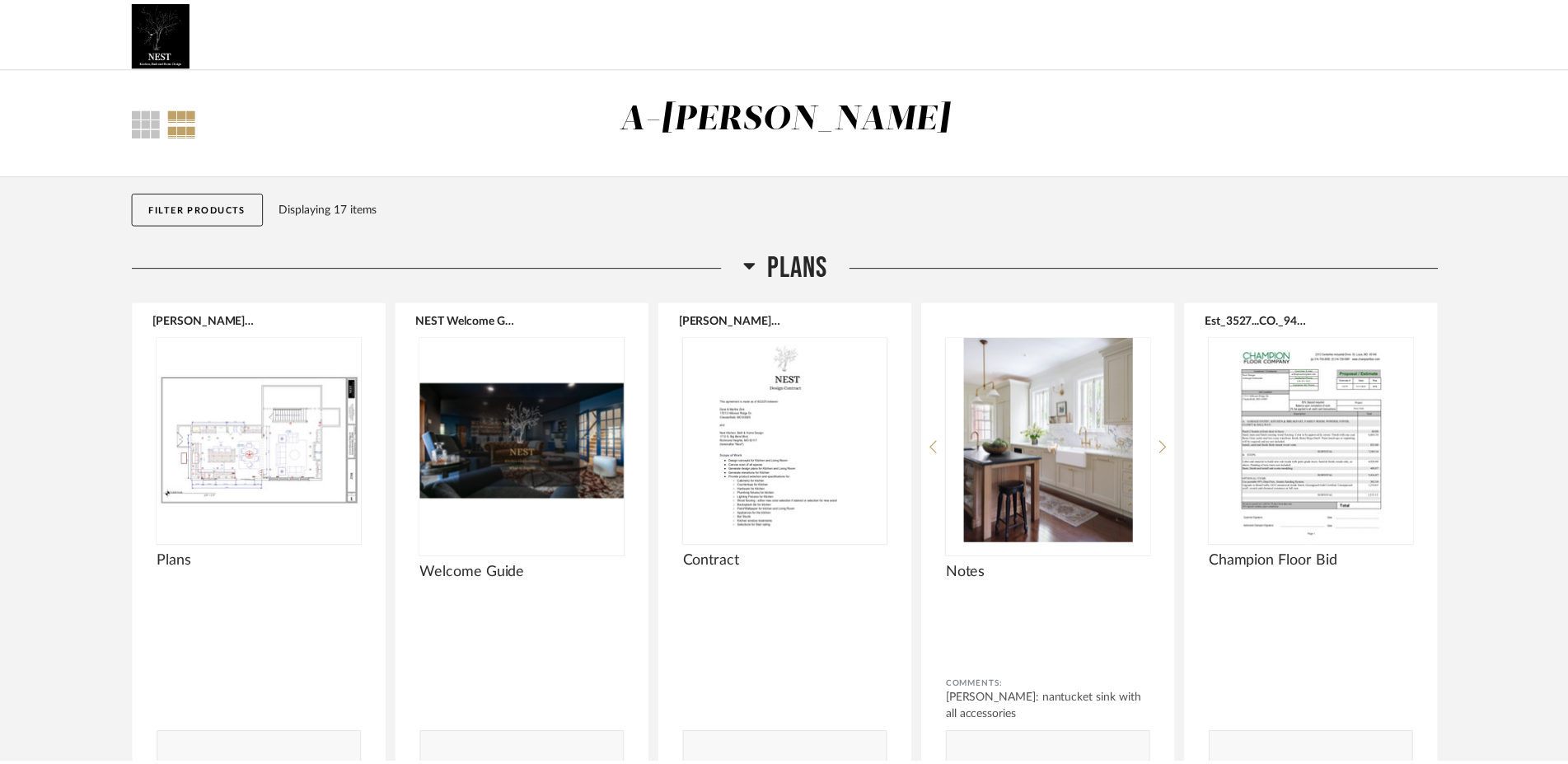
scroll to position [1391, 0]
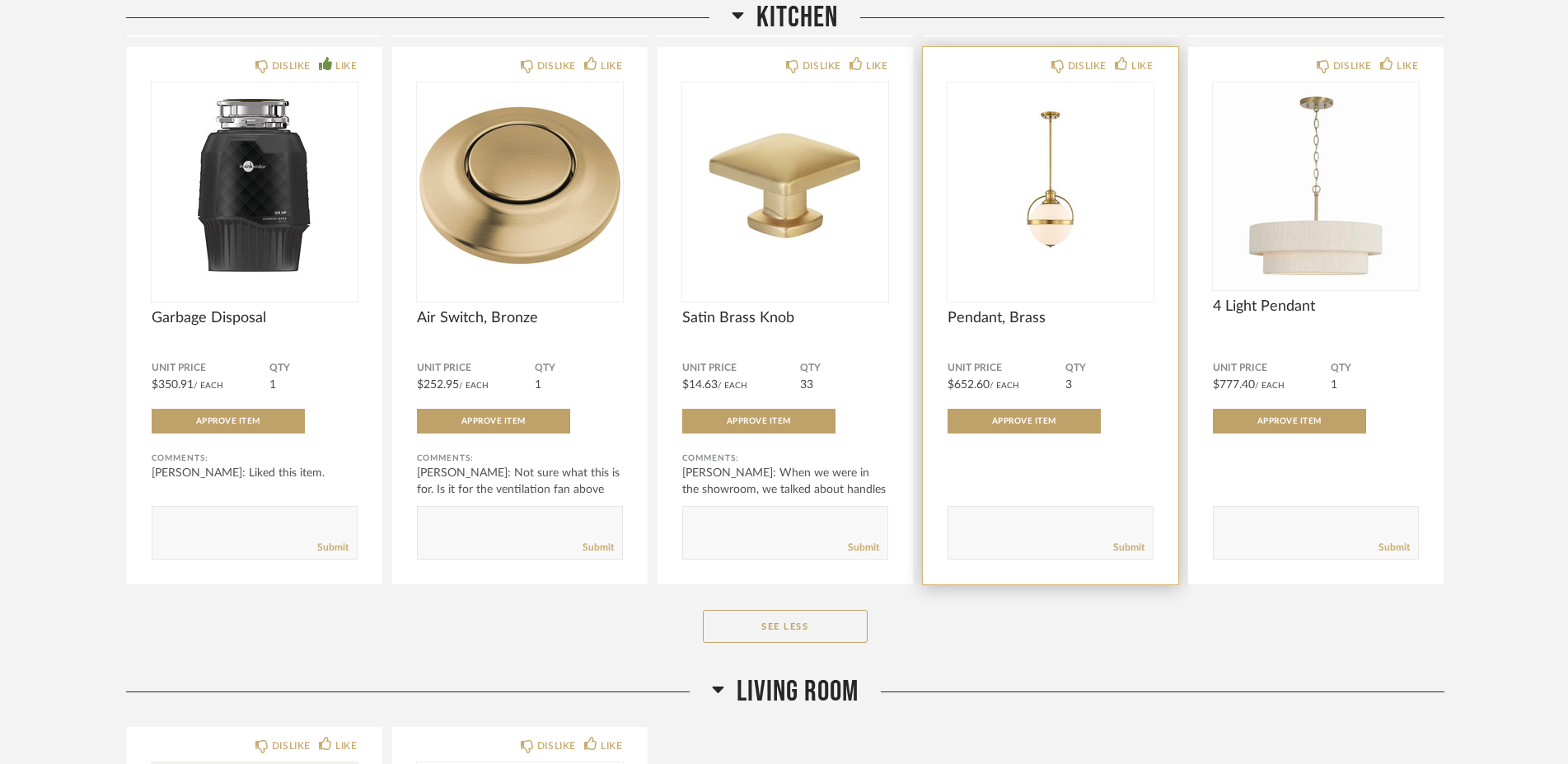
click at [1055, 217] on img "0" at bounding box center [1051, 186] width 206 height 206
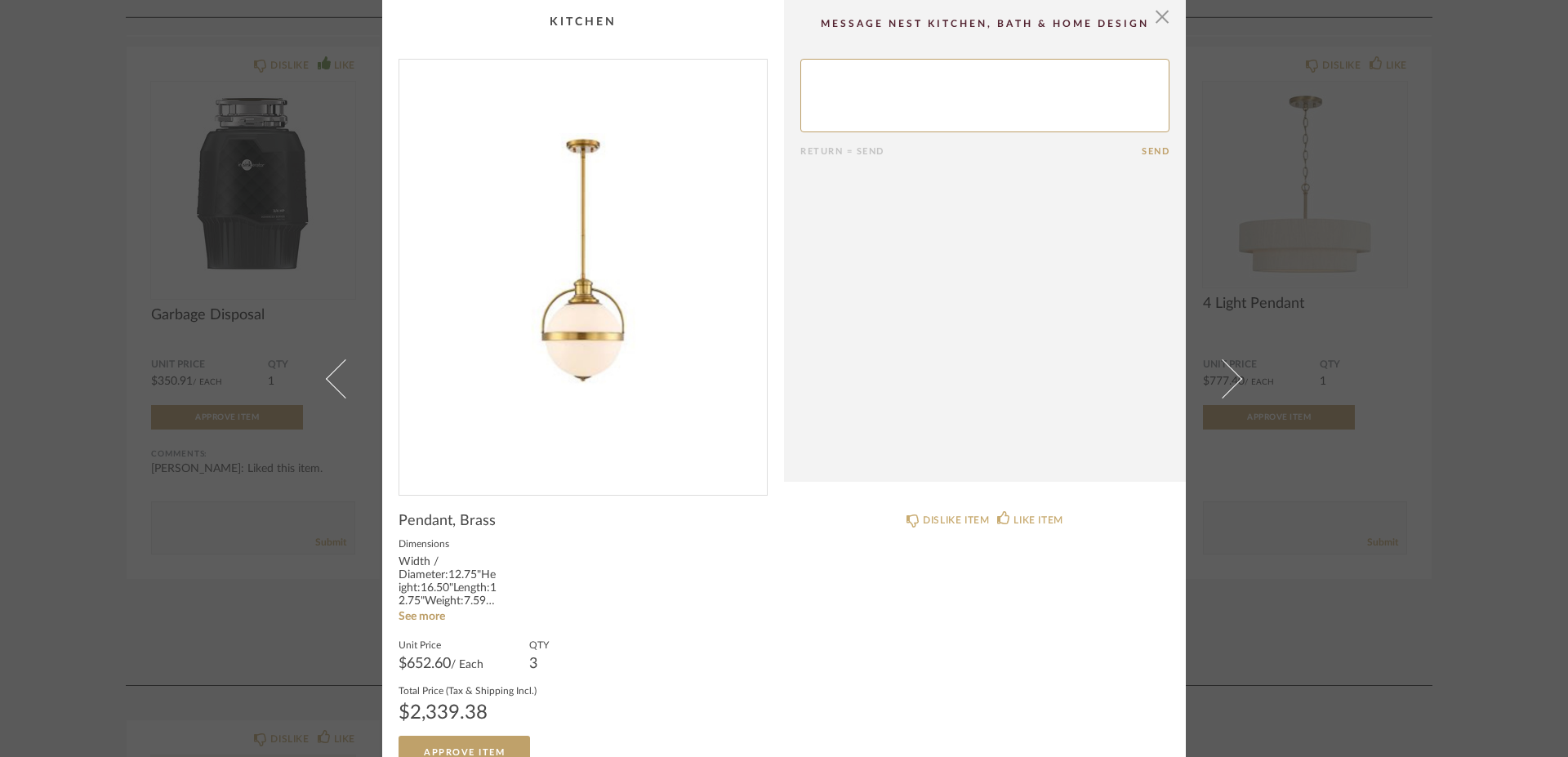
scroll to position [26, 0]
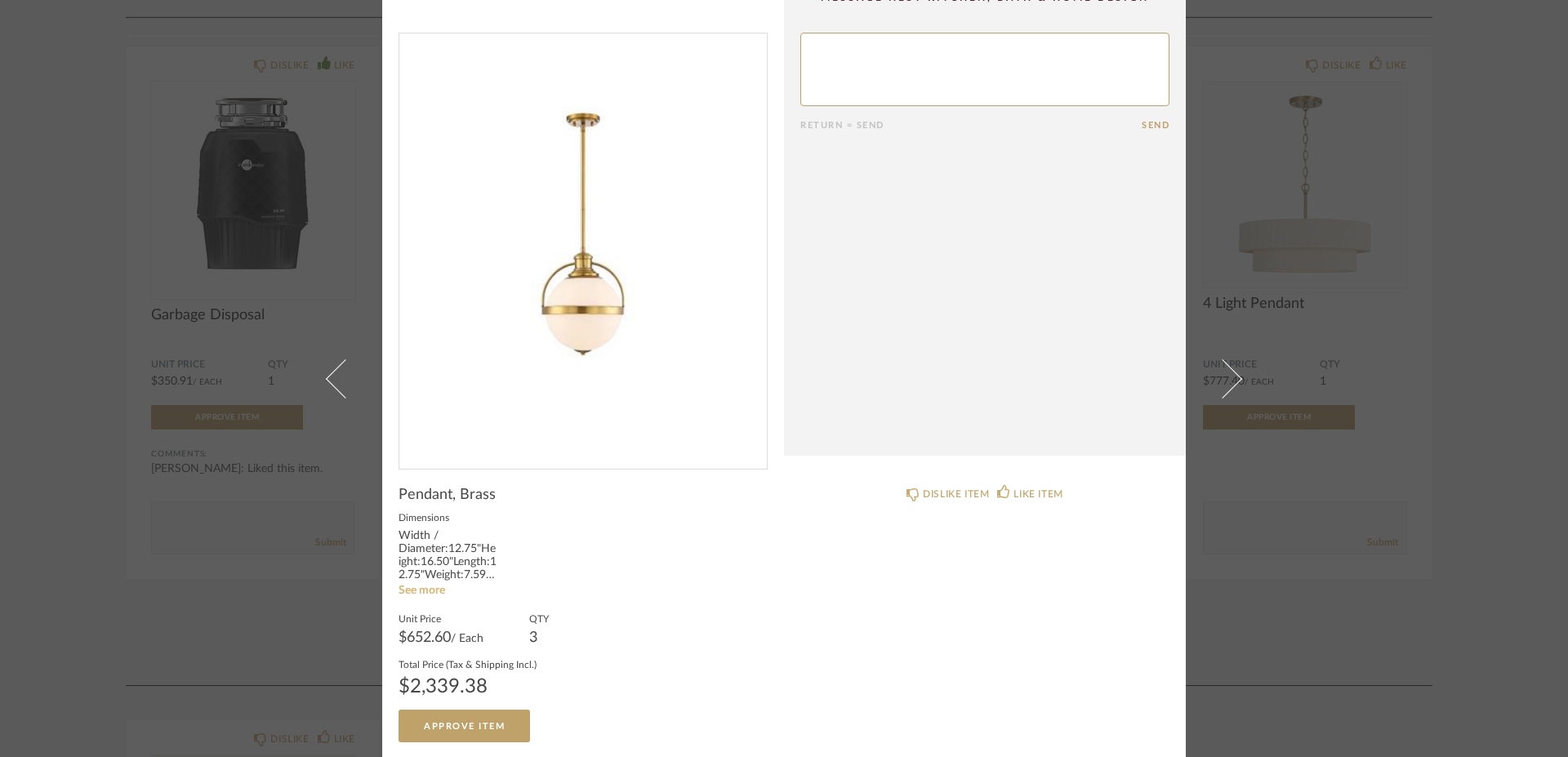
click at [418, 589] on link "See more" at bounding box center [422, 590] width 47 height 12
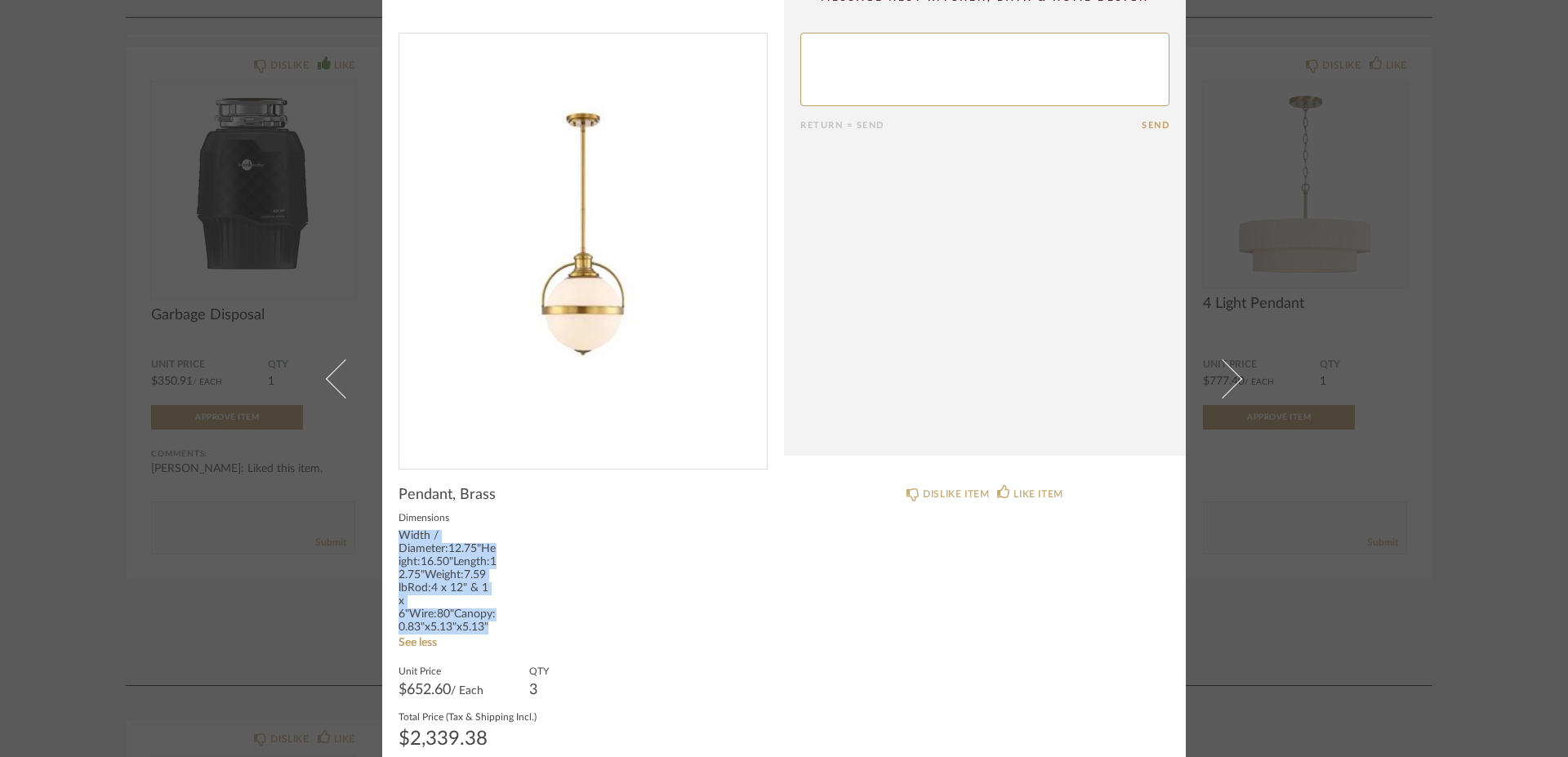
drag, startPoint x: 394, startPoint y: 535, endPoint x: 490, endPoint y: 613, distance: 123.7
click at [490, 613] on div "Width / Diameter:12.75"Height:16.50"Length:12.75"Weight:7.59 lbRod:4 x 12" & 1 …" at bounding box center [447, 582] width 98 height 105
copy div "Width / Diameter:12.75"Height:16.50"Length:12.75"Weight:7.59 lbRod:4 x 12" & 1 …"
click at [925, 638] on div "DISLIKE ITEM LIKE ITEM" at bounding box center [984, 632] width 402 height 326
click at [936, 57] on textarea at bounding box center [985, 69] width 369 height 74
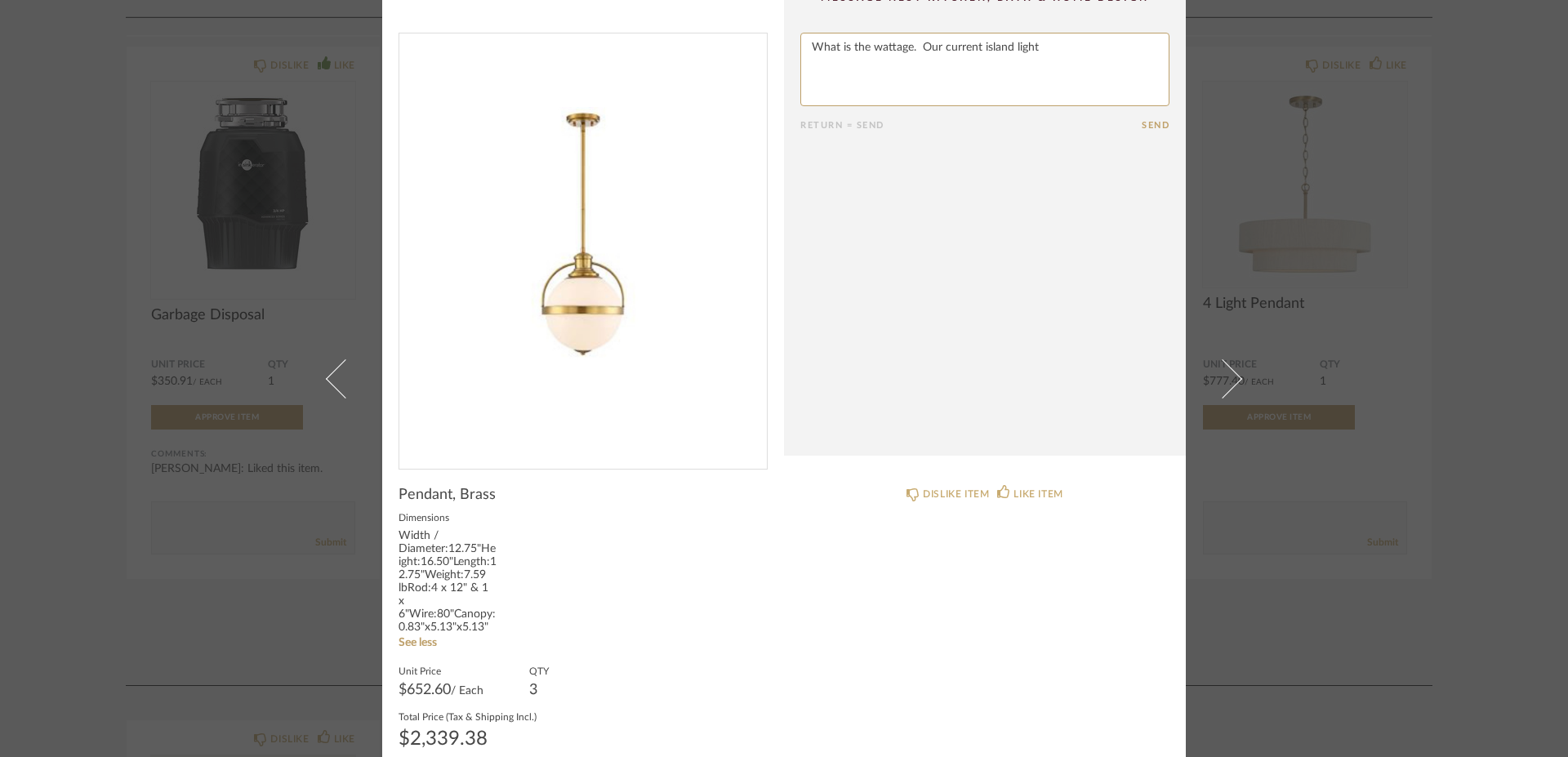
click at [807, 51] on textarea at bounding box center [985, 69] width 369 height 74
drag, startPoint x: 1123, startPoint y: 51, endPoint x: 1132, endPoint y: 53, distance: 9.2
click at [1127, 52] on textarea at bounding box center [985, 69] width 369 height 74
click at [912, 65] on textarea at bounding box center [985, 69] width 369 height 74
drag, startPoint x: 897, startPoint y: 48, endPoint x: 907, endPoint y: 58, distance: 14.1
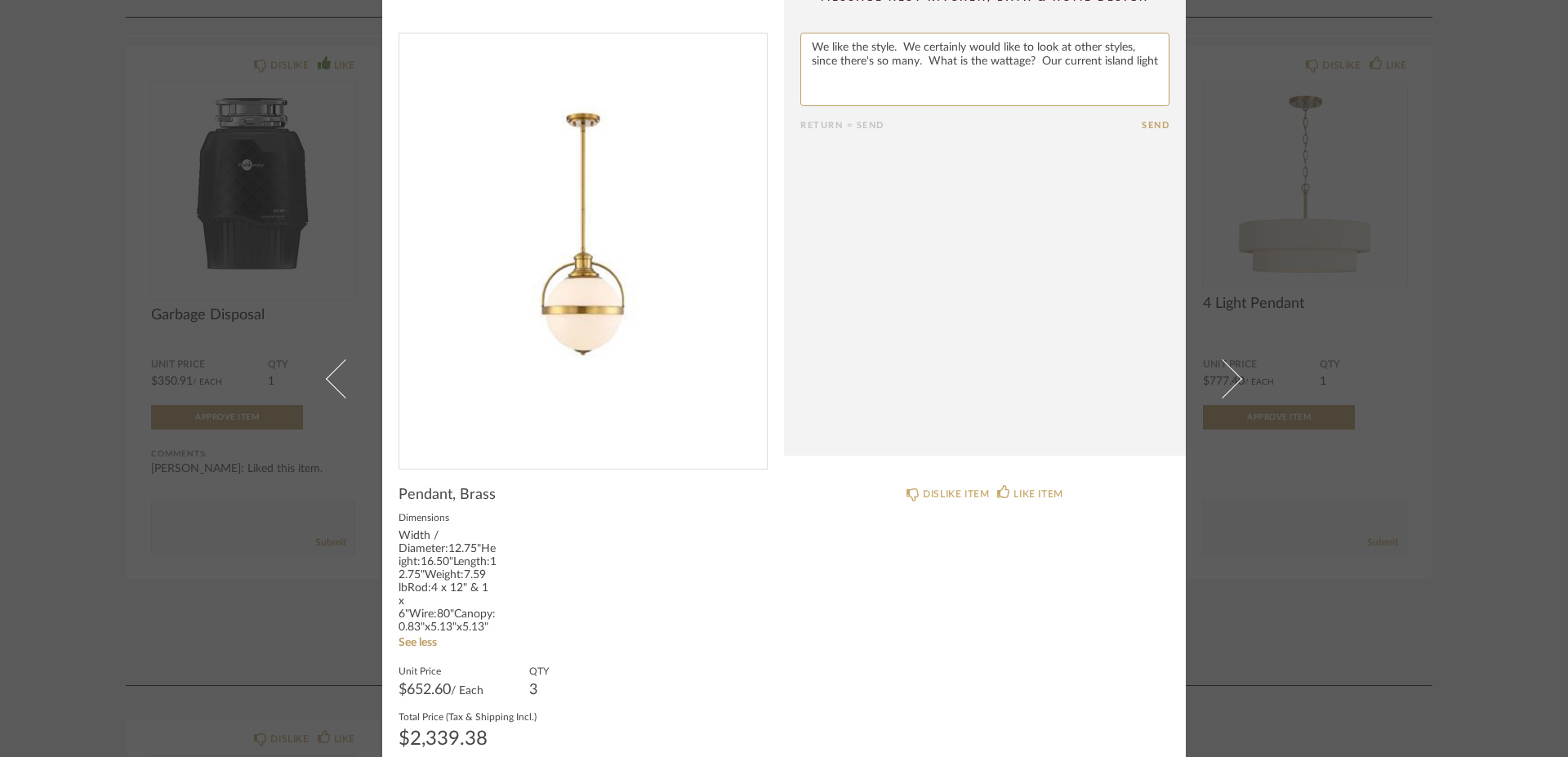
click at [907, 58] on textarea at bounding box center [985, 69] width 369 height 74
click at [1138, 53] on textarea at bounding box center [985, 69] width 369 height 74
drag, startPoint x: 1008, startPoint y: 49, endPoint x: 933, endPoint y: 59, distance: 75.7
click at [933, 59] on textarea at bounding box center [985, 69] width 369 height 74
drag, startPoint x: 1082, startPoint y: 67, endPoint x: 1105, endPoint y: 93, distance: 34.7
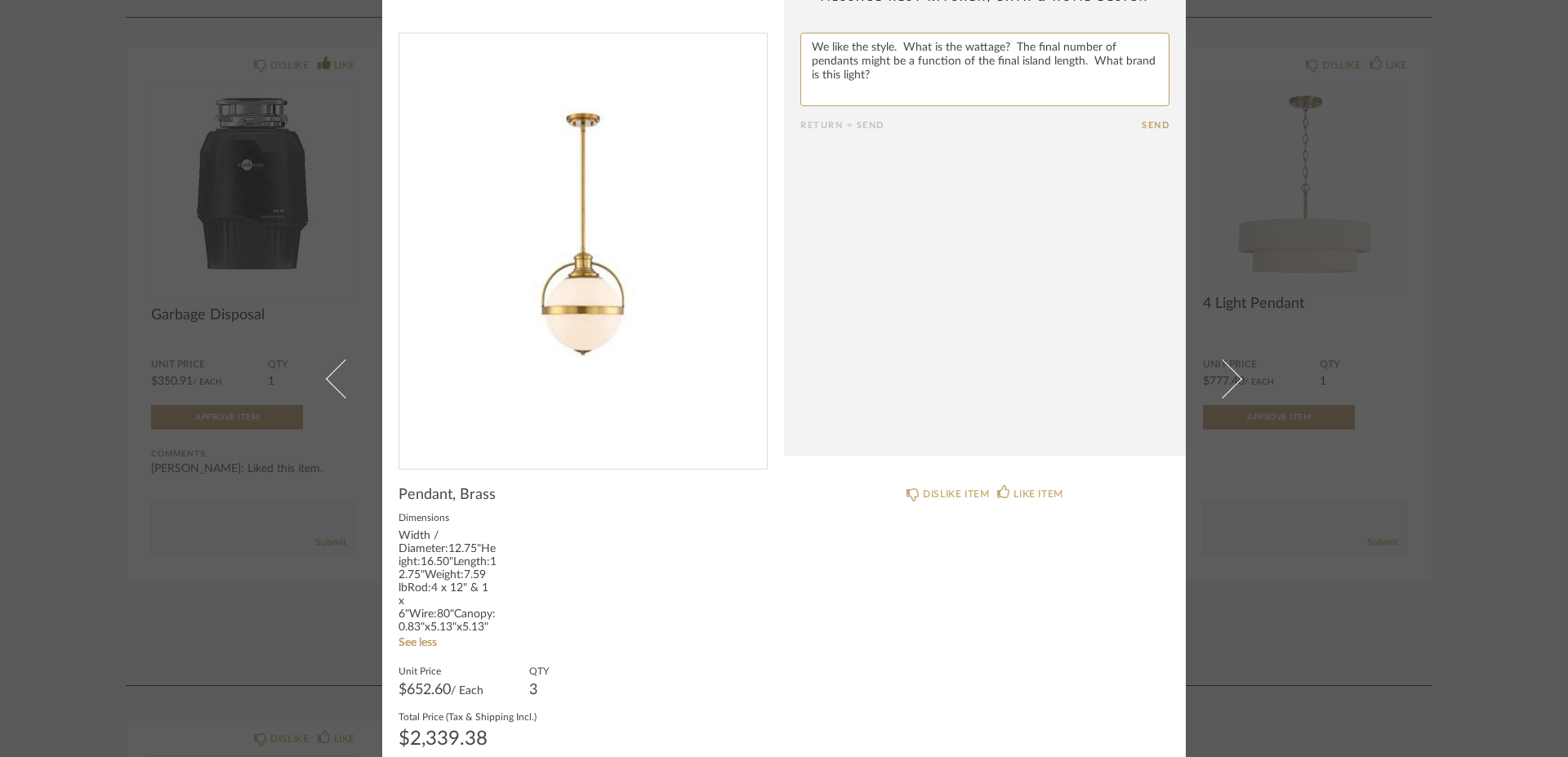
click at [1105, 93] on textarea at bounding box center [985, 69] width 369 height 74
click at [900, 49] on textarea at bounding box center [985, 69] width 369 height 74
paste textarea "brand is this light?What"
type textarea "We like the style. What brand is this light? What is the wattage? The final num…"
click at [1141, 127] on button "Send" at bounding box center [1155, 126] width 28 height 11
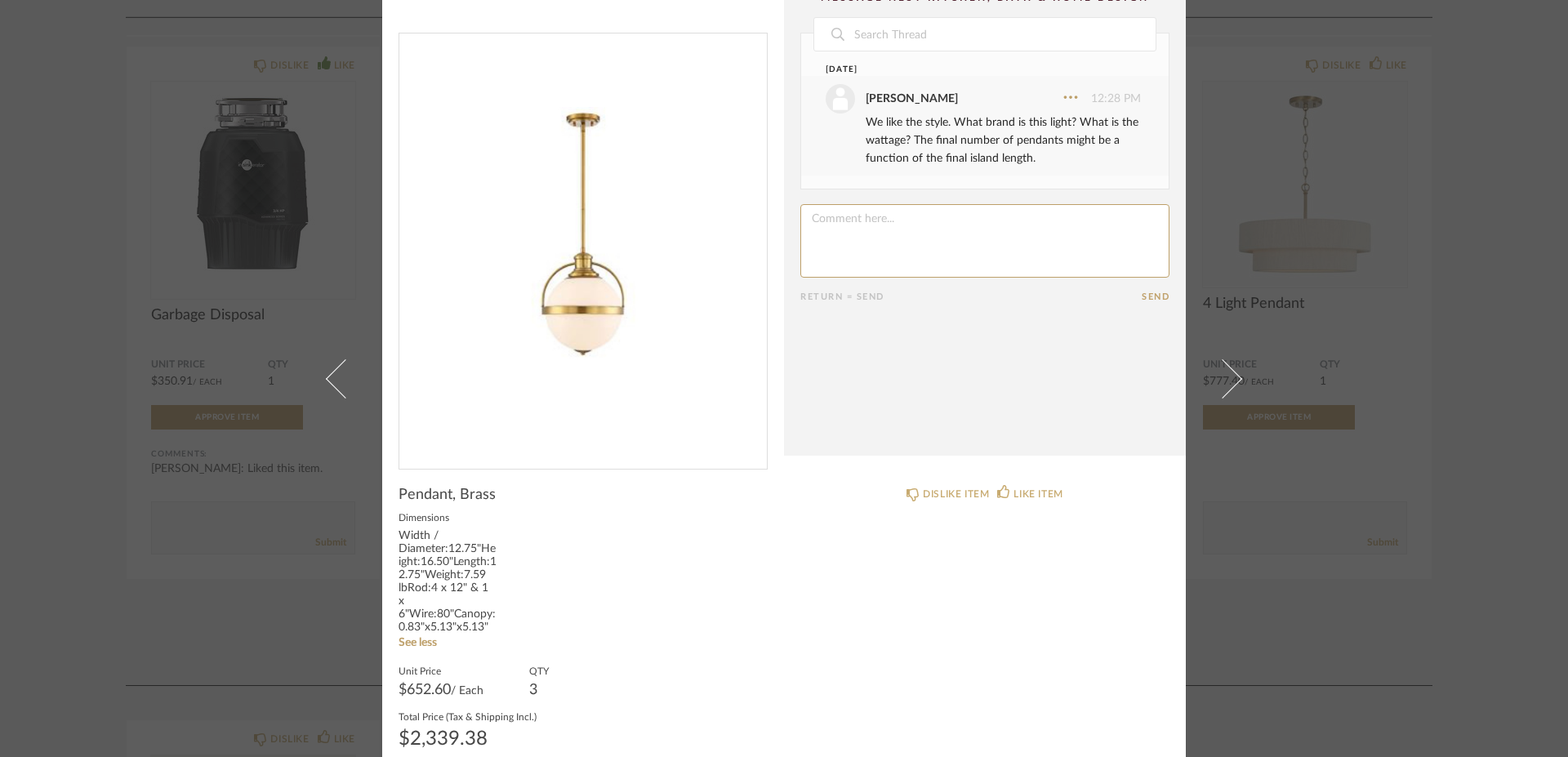
scroll to position [0, 0]
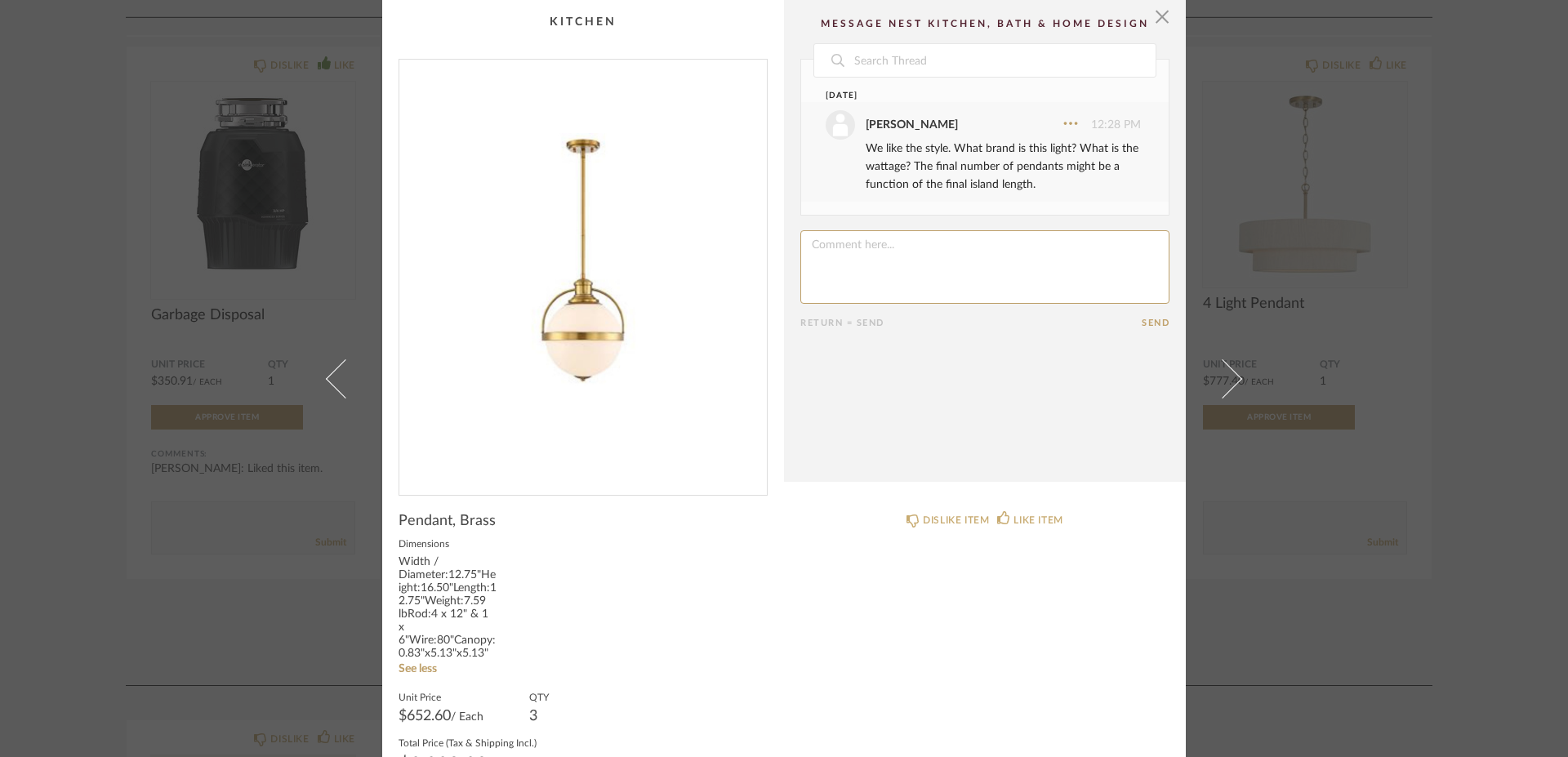
click at [911, 167] on div "We like the style. What brand is this light? What is the wattage? The final num…" at bounding box center [1003, 167] width 275 height 54
click at [905, 167] on div "We like the style. What brand is this light? What is the wattage? The final num…" at bounding box center [1003, 167] width 275 height 54
click at [811, 248] on textarea at bounding box center [985, 267] width 369 height 74
type textarea "We want to be sure the island is well lit."
click at [1141, 321] on button "Send" at bounding box center [1155, 323] width 28 height 11
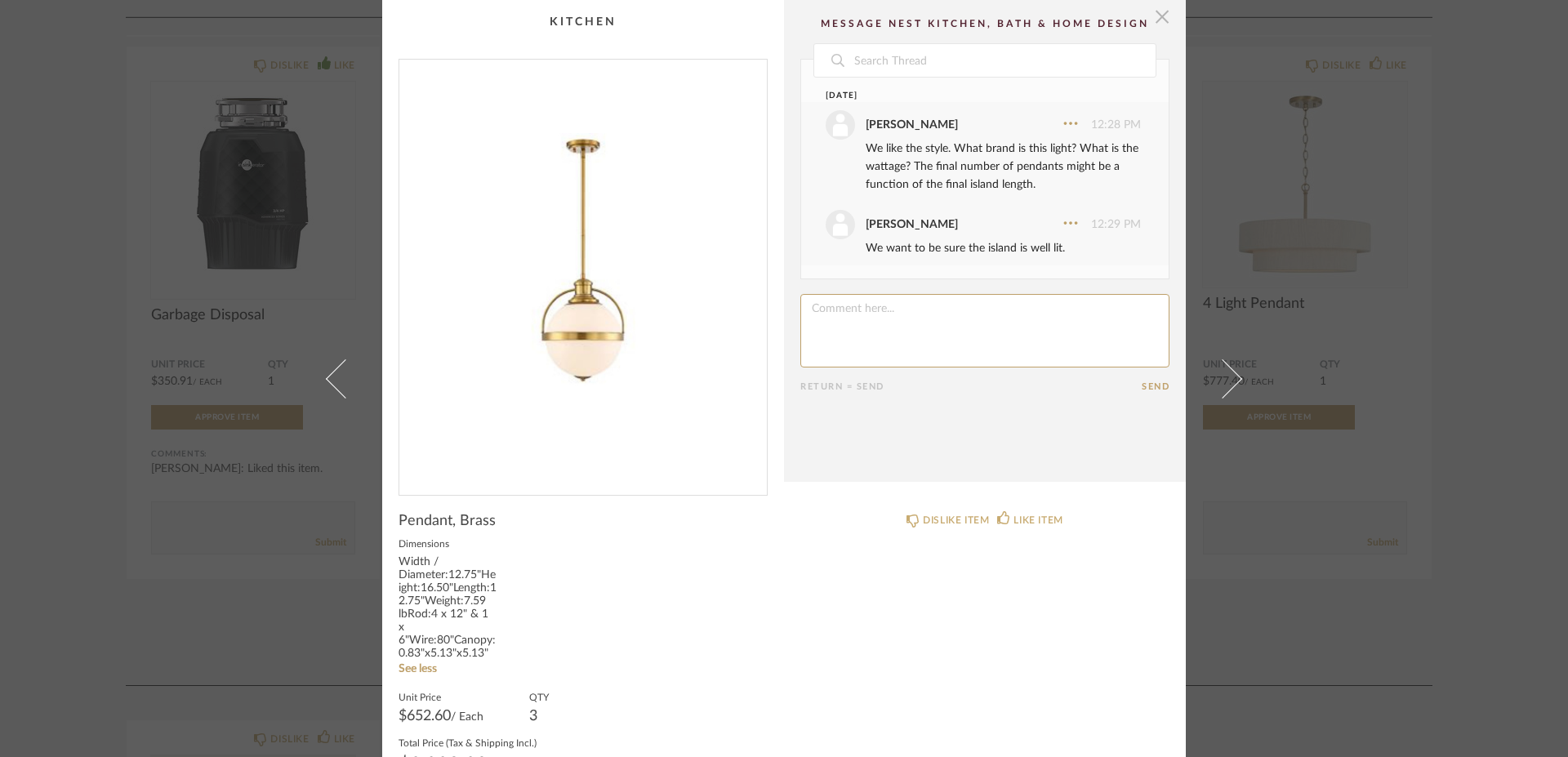
click at [1156, 13] on span "button" at bounding box center [1162, 16] width 32 height 32
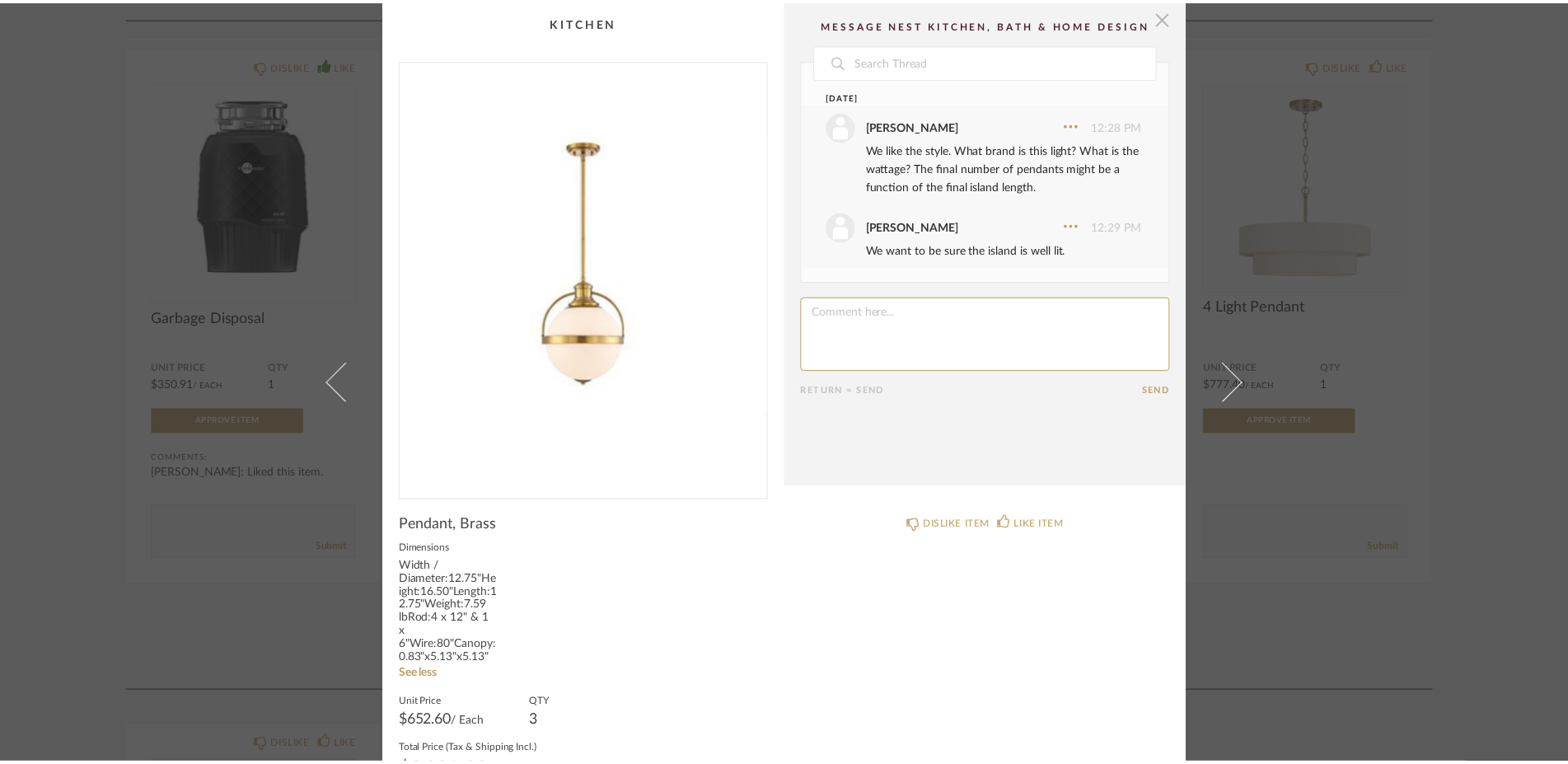
scroll to position [1391, 0]
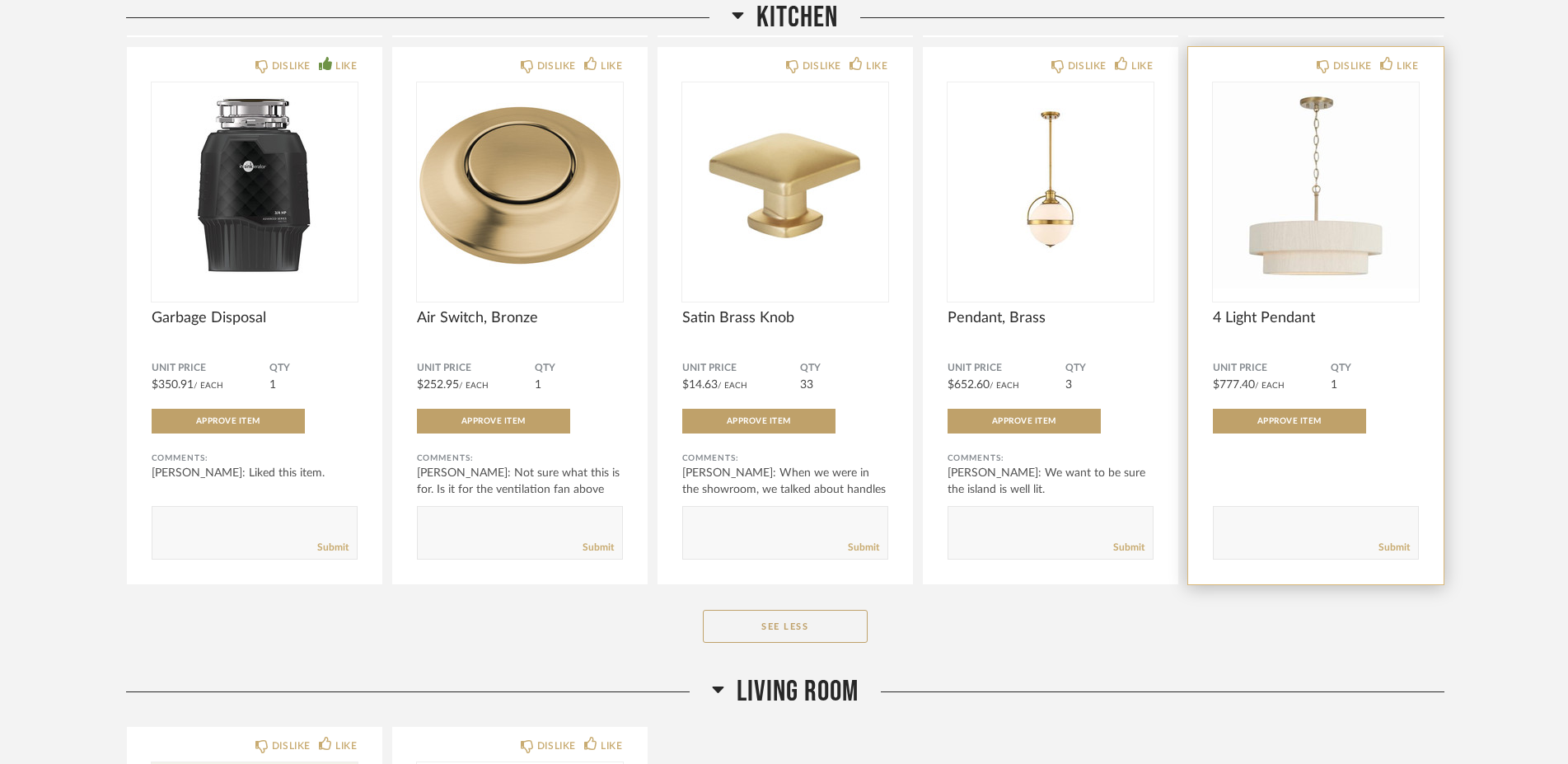
click at [1294, 310] on span "4 Light Pendant" at bounding box center [1316, 319] width 206 height 18
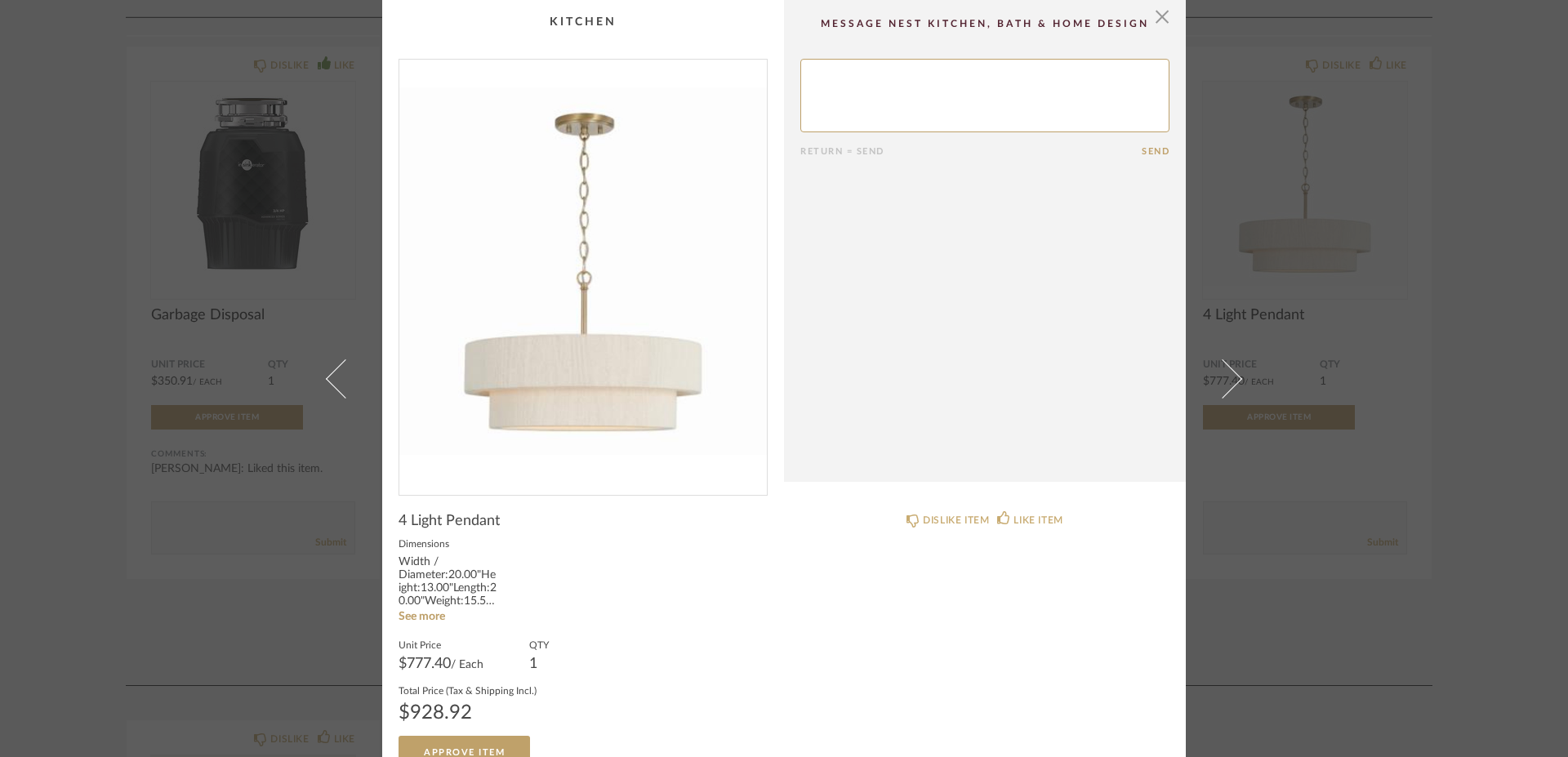
scroll to position [26, 0]
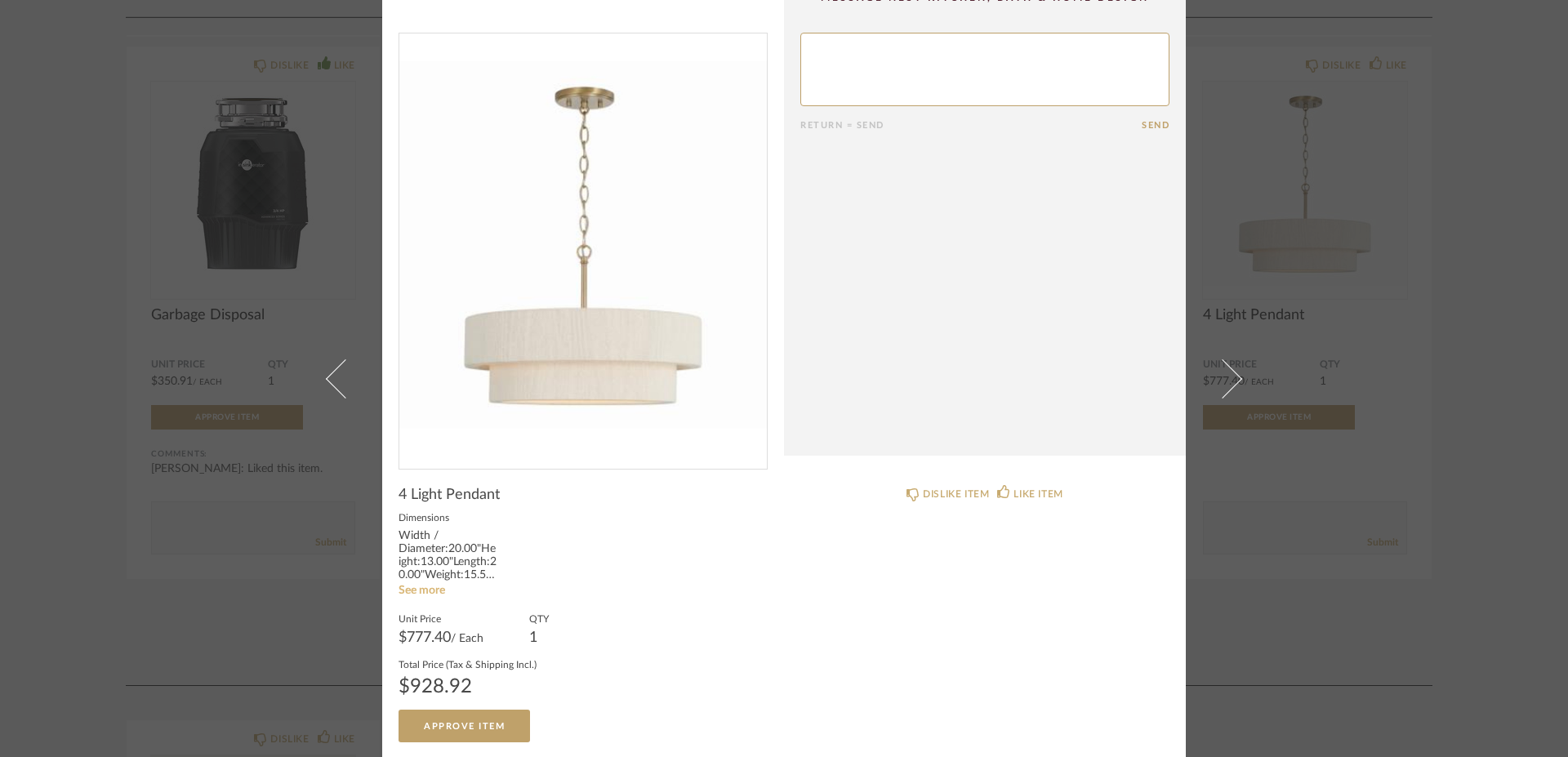
click at [410, 585] on link "See more" at bounding box center [422, 590] width 47 height 12
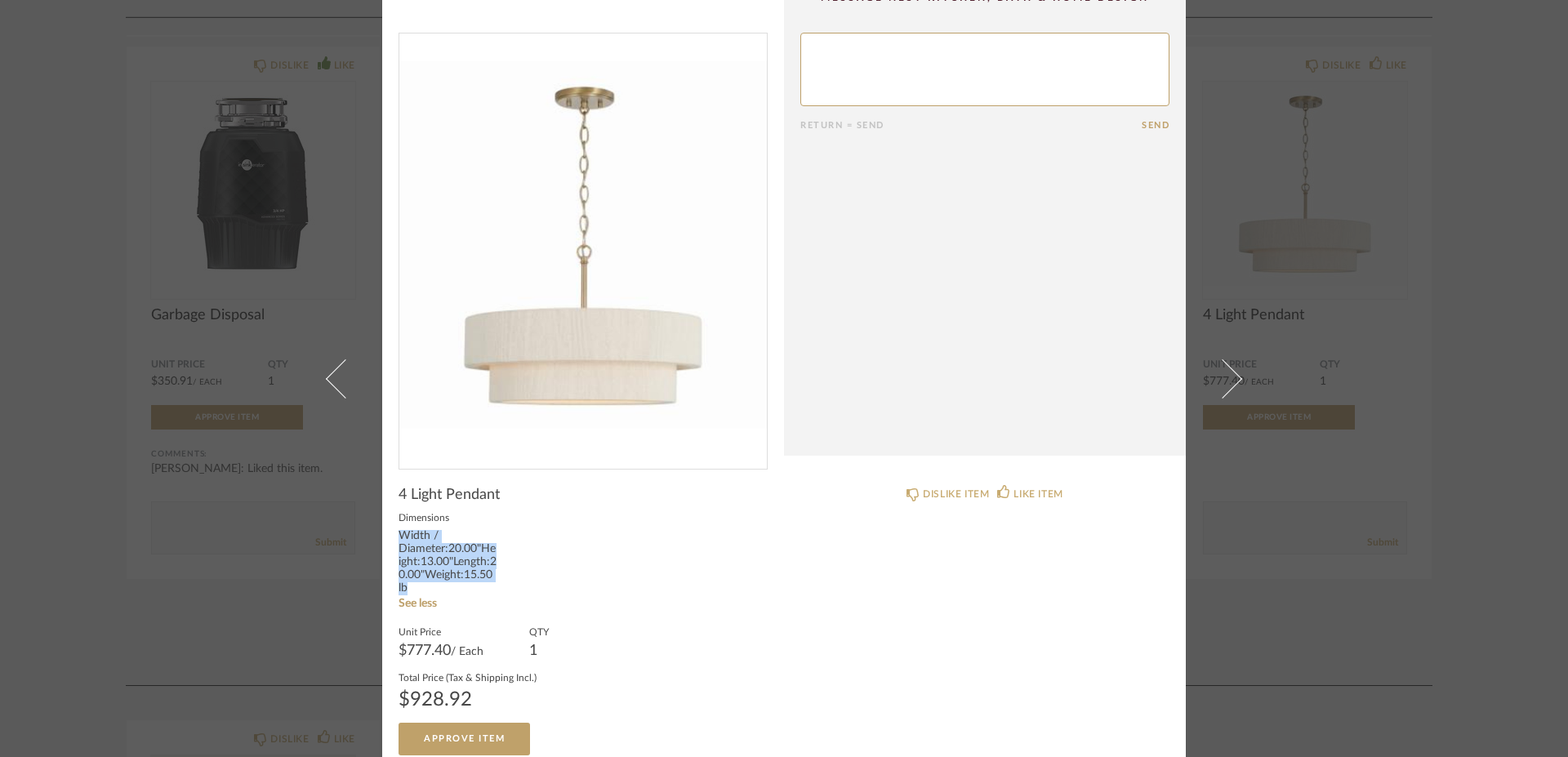
drag, startPoint x: 392, startPoint y: 537, endPoint x: 482, endPoint y: 593, distance: 106.0
click at [482, 593] on div "Width / Diameter:20.00"Height:13.00"Length:20.00"Weight:15.50 lb" at bounding box center [447, 562] width 98 height 65
copy div "Width / Diameter:20.00"Height:13.00"Length:20.00"Weight:15.50 lb"
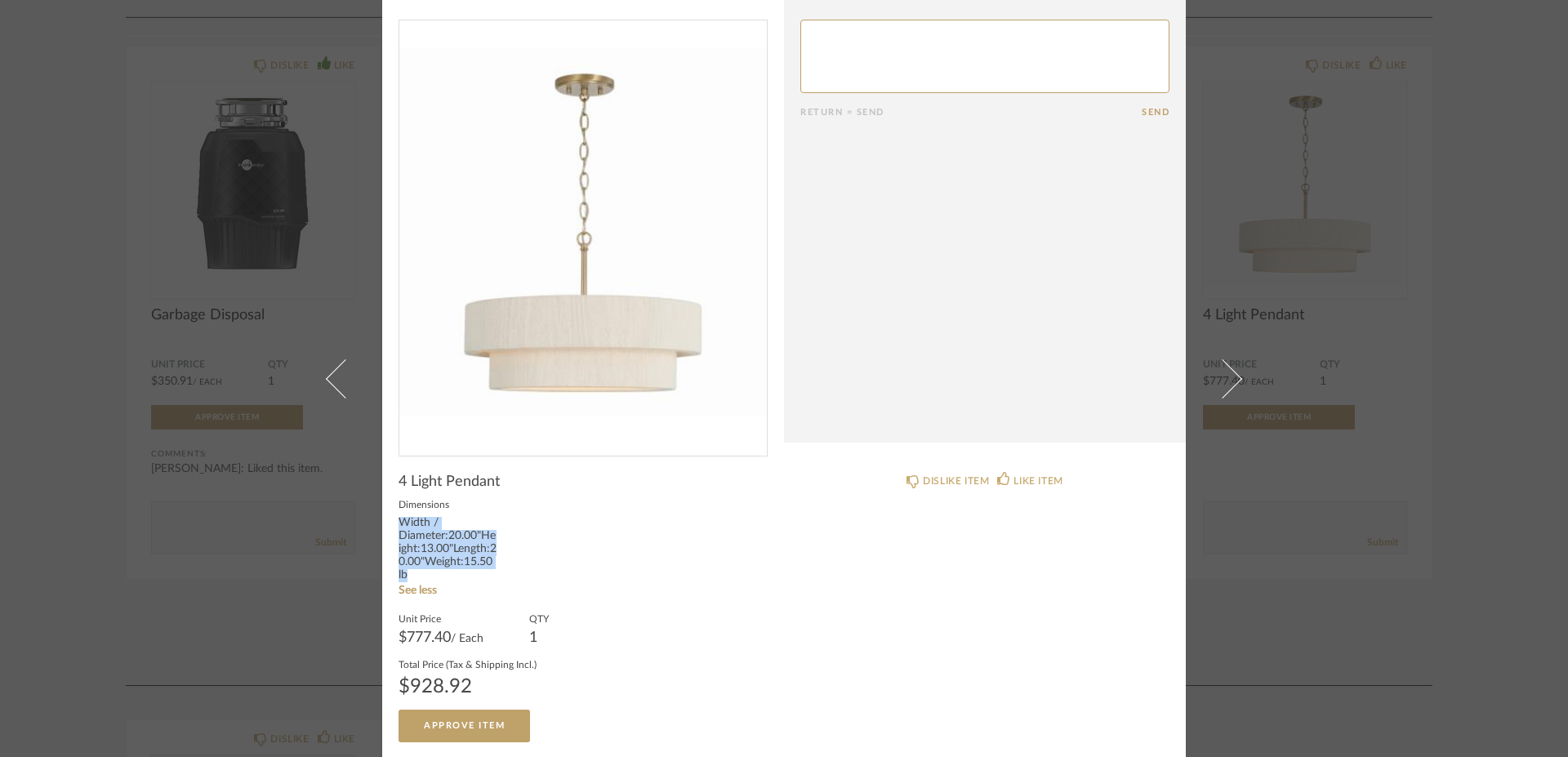
scroll to position [0, 0]
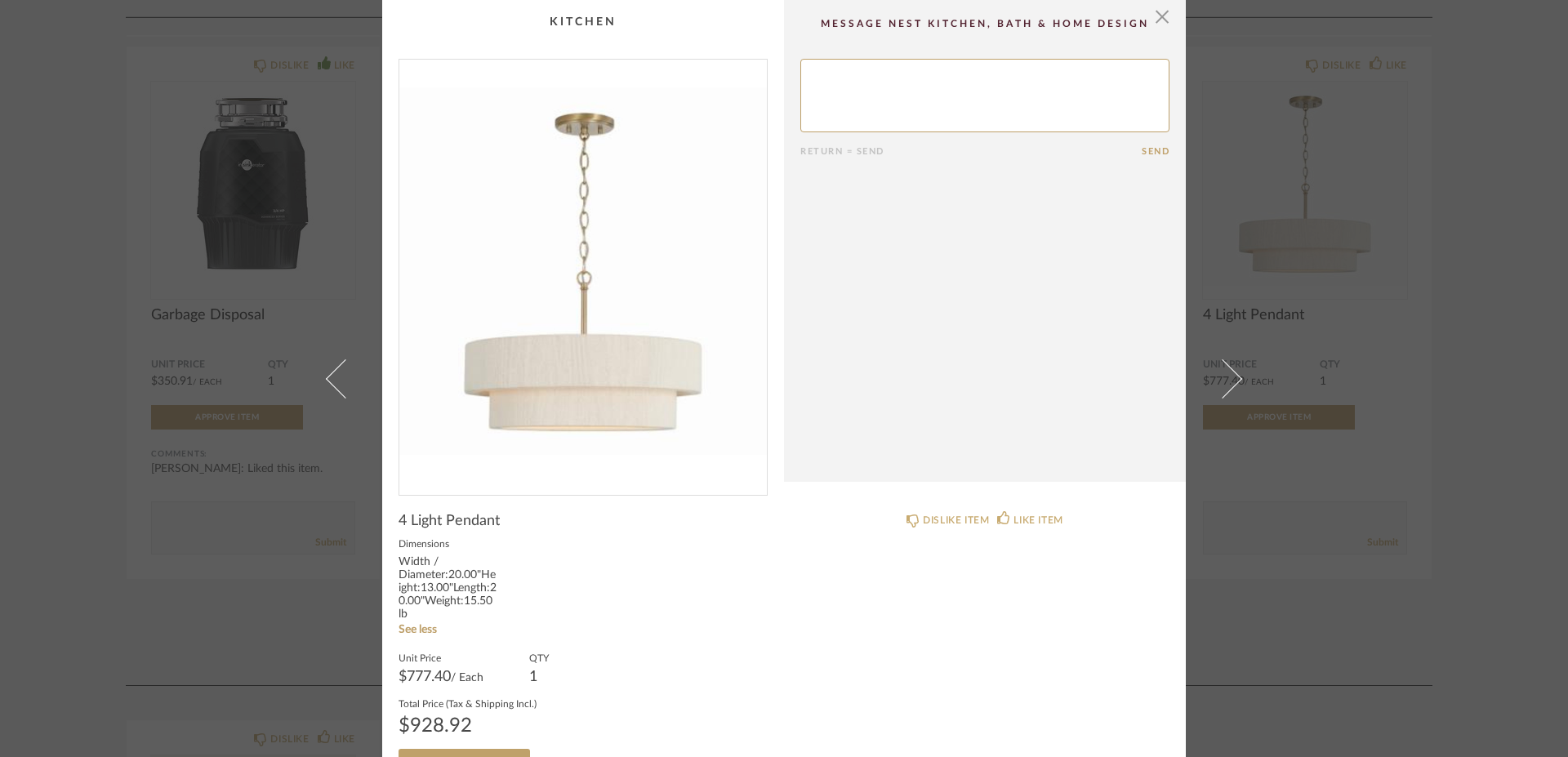
click at [929, 57] on cpp-summary-comments "Return = Send Send" at bounding box center [984, 240] width 402 height 482
click at [912, 75] on textarea at bounding box center [985, 96] width 369 height 74
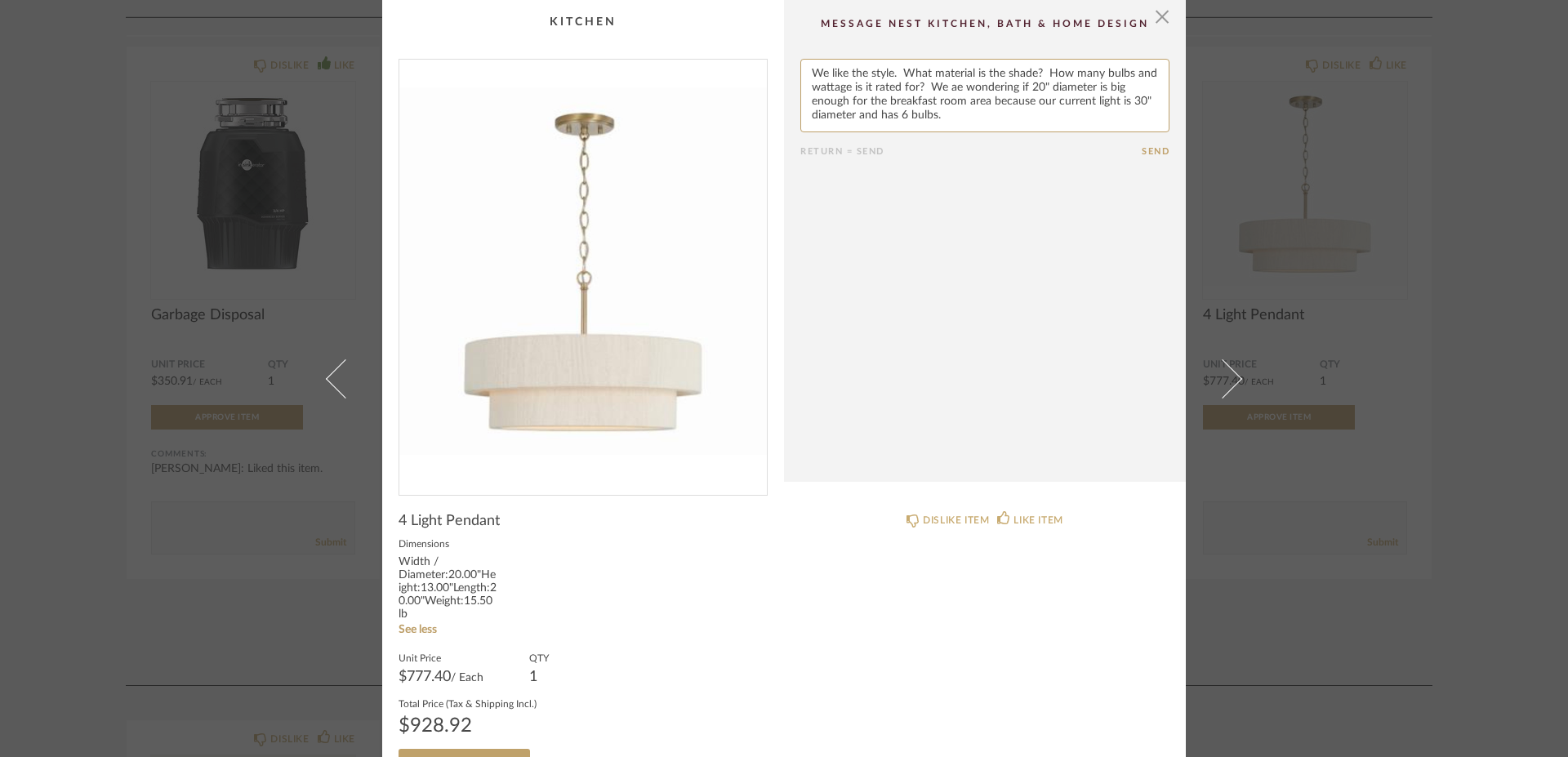
click at [949, 96] on textarea at bounding box center [985, 96] width 369 height 74
click at [949, 87] on textarea at bounding box center [985, 96] width 369 height 74
click at [940, 117] on textarea at bounding box center [985, 96] width 369 height 74
drag, startPoint x: 937, startPoint y: 117, endPoint x: 948, endPoint y: 117, distance: 11.0
click at [948, 117] on textarea at bounding box center [985, 96] width 369 height 74
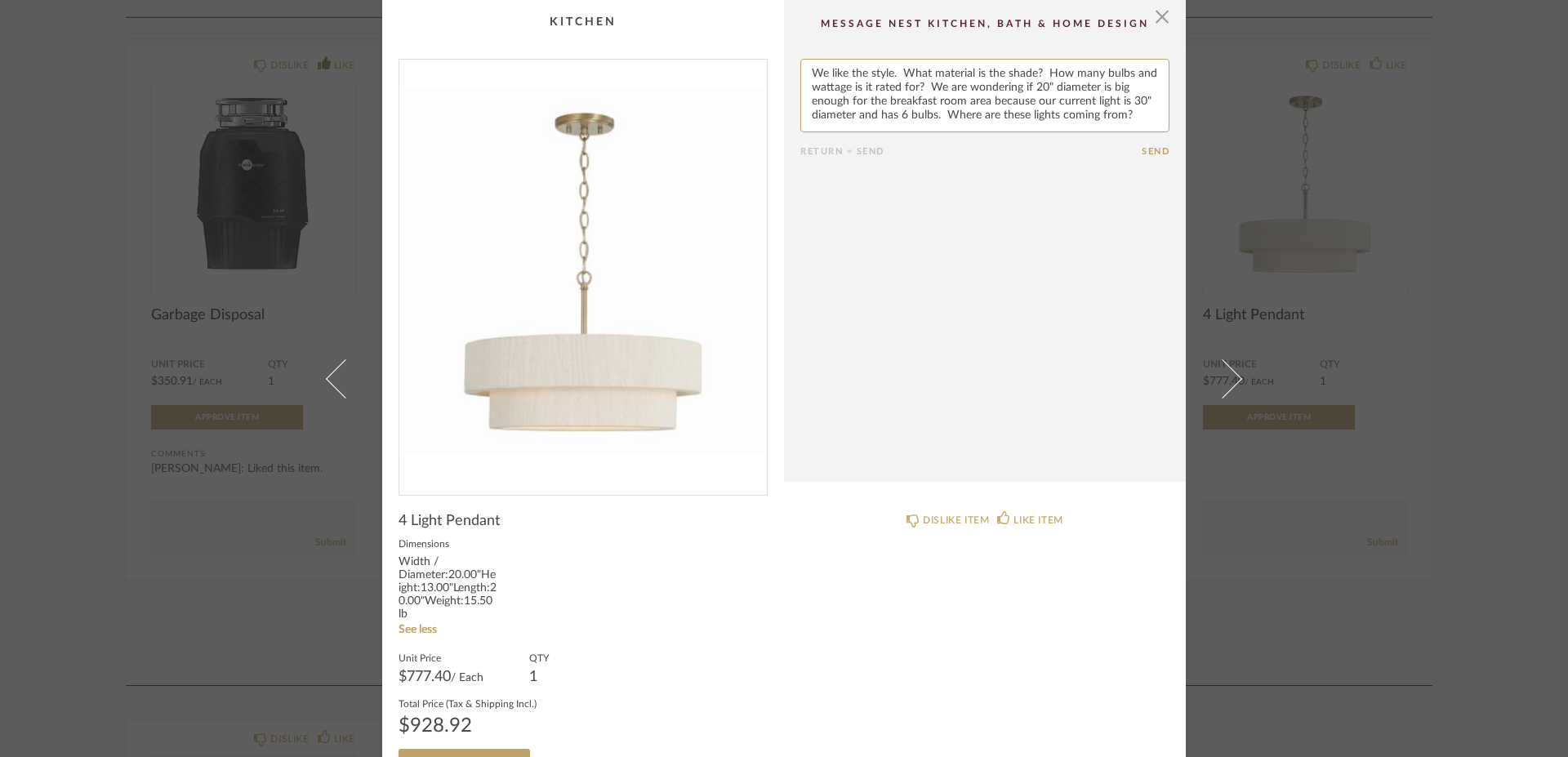
click at [940, 119] on textarea at bounding box center [985, 96] width 369 height 74
drag, startPoint x: 941, startPoint y: 119, endPoint x: 1145, endPoint y: 123, distance: 204.0
click at [1145, 123] on textarea at bounding box center [985, 96] width 369 height 74
type textarea "We like the style. What material is the shade? How many bulbs and wattage is it…"
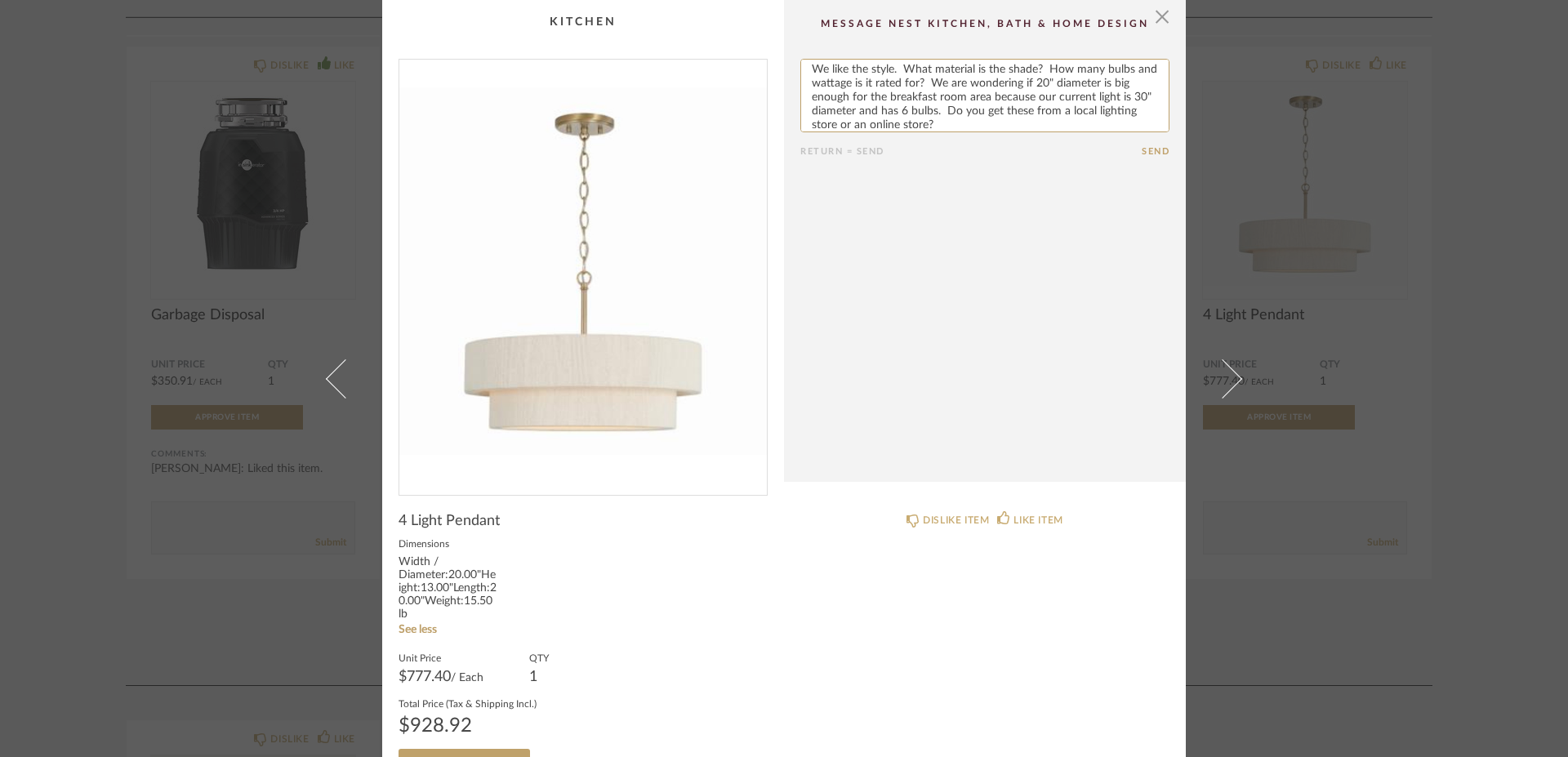
click at [1148, 146] on button "Send" at bounding box center [1155, 152] width 28 height 11
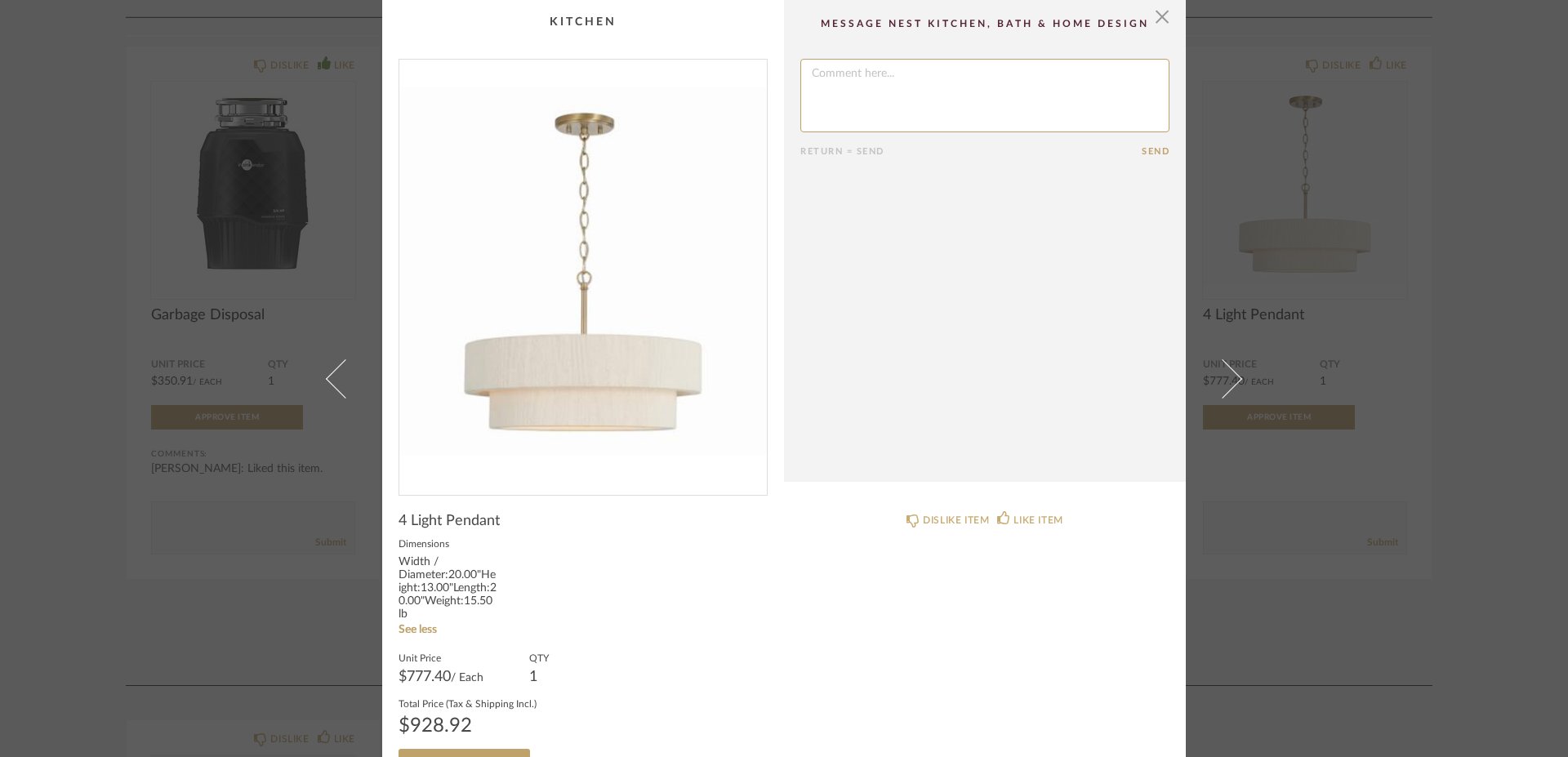
scroll to position [0, 0]
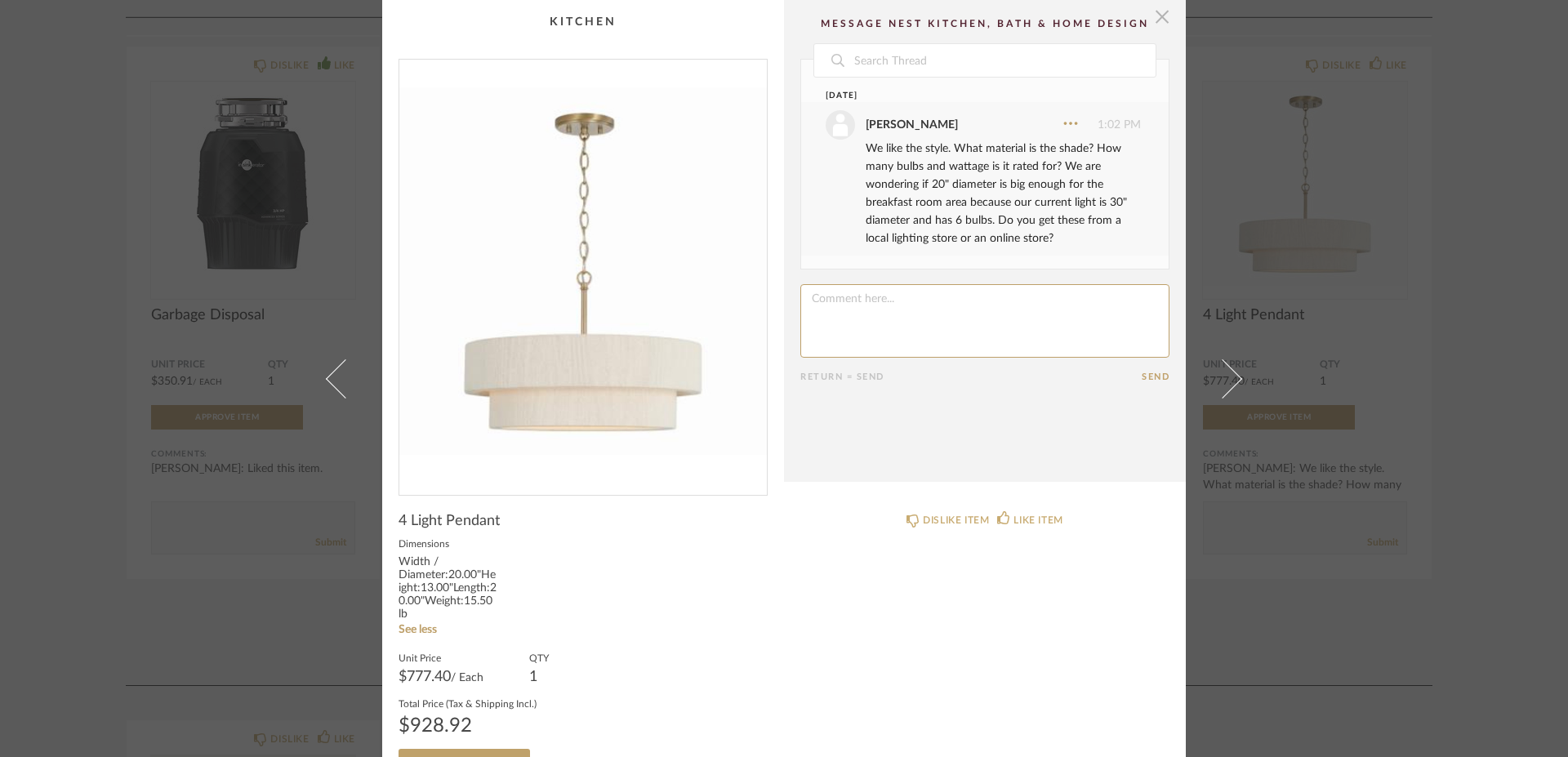
click at [1161, 13] on span "button" at bounding box center [1162, 16] width 32 height 32
